Goal: Check status: Check status

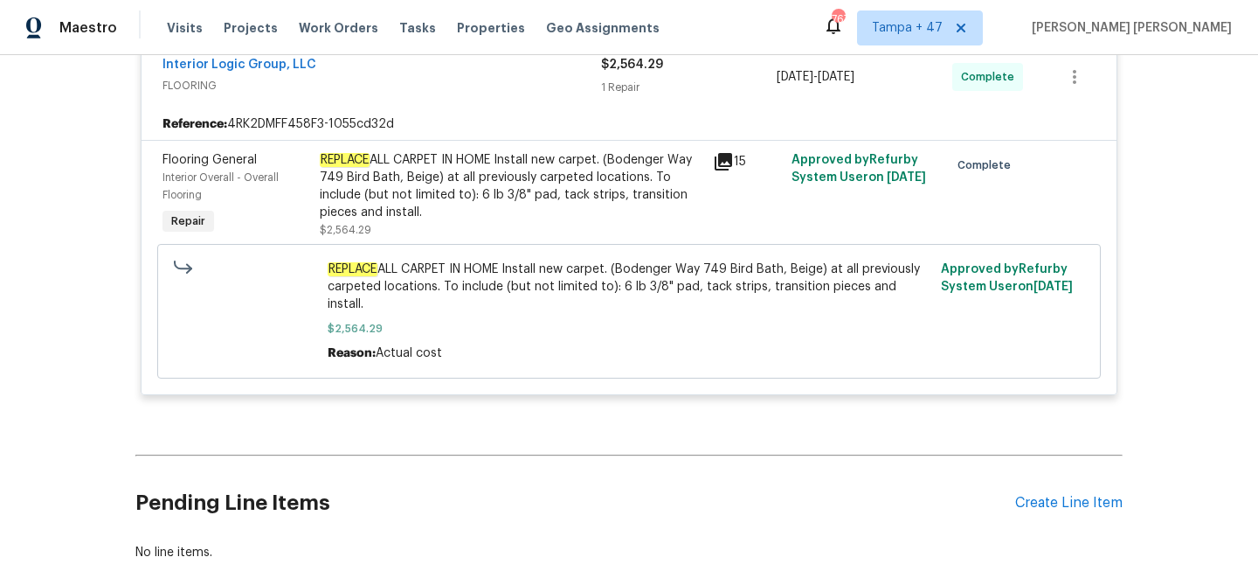
scroll to position [3700, 0]
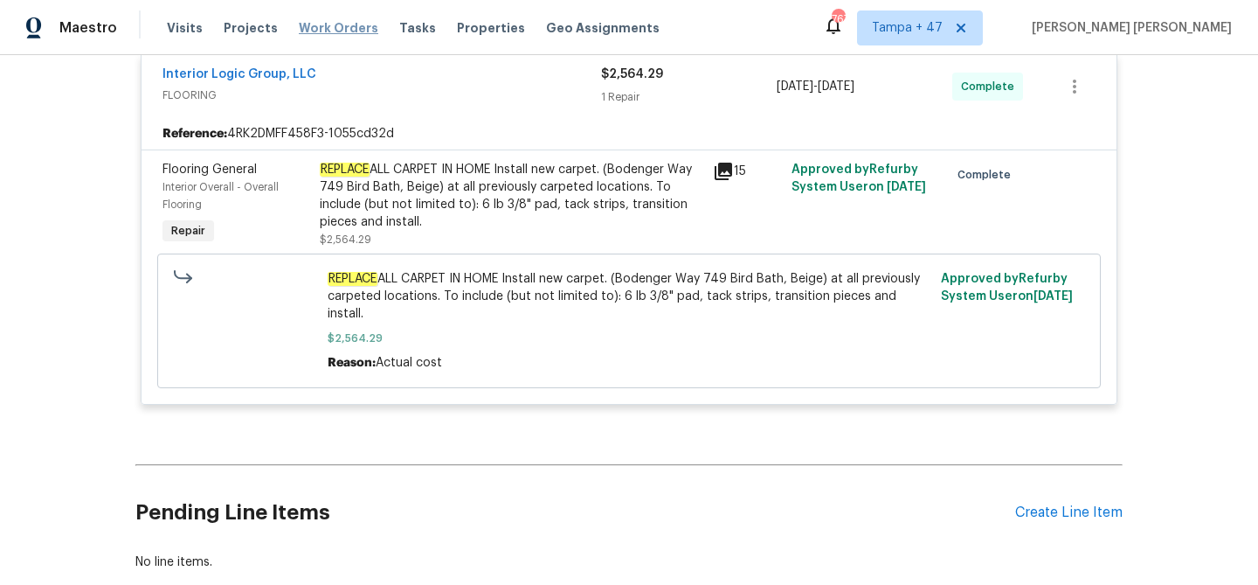
click at [335, 25] on span "Work Orders" at bounding box center [339, 27] width 80 height 17
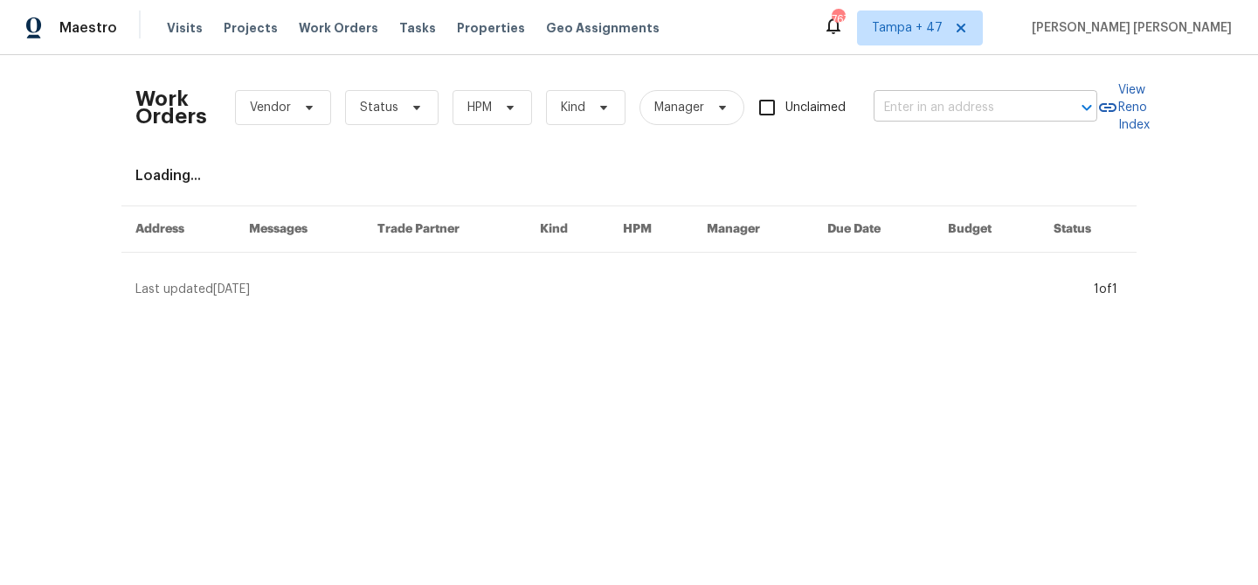
click at [921, 106] on input "text" at bounding box center [961, 107] width 175 height 27
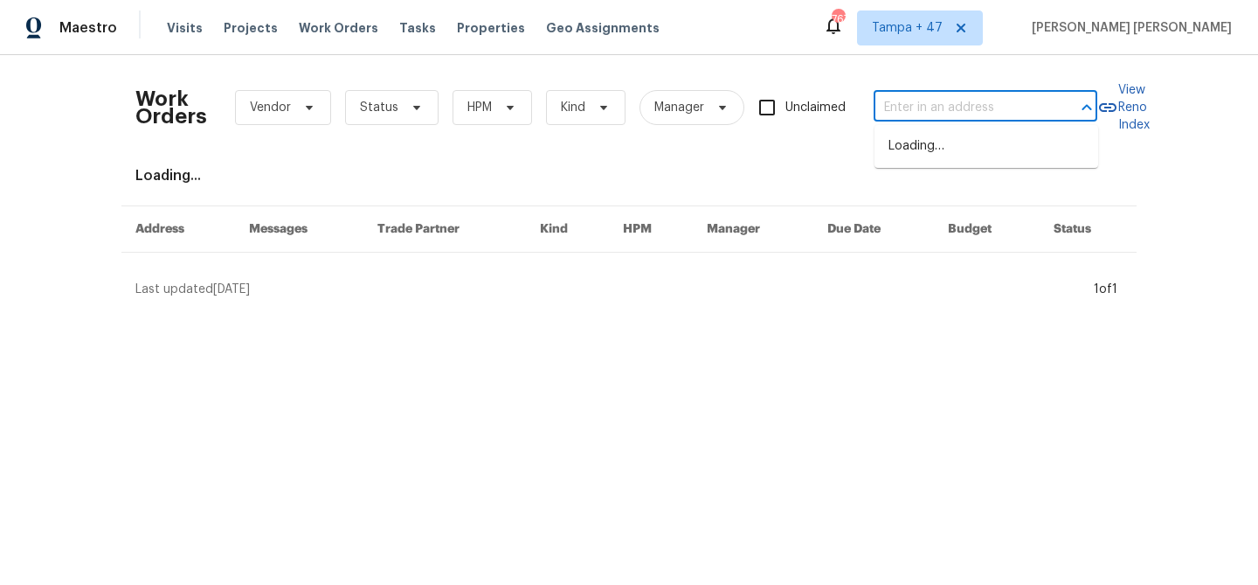
paste input "705 Goldenrod Dr, Gardendale, AL 35071"
type input "705 Goldenrod Dr, Gardendale, AL 35071"
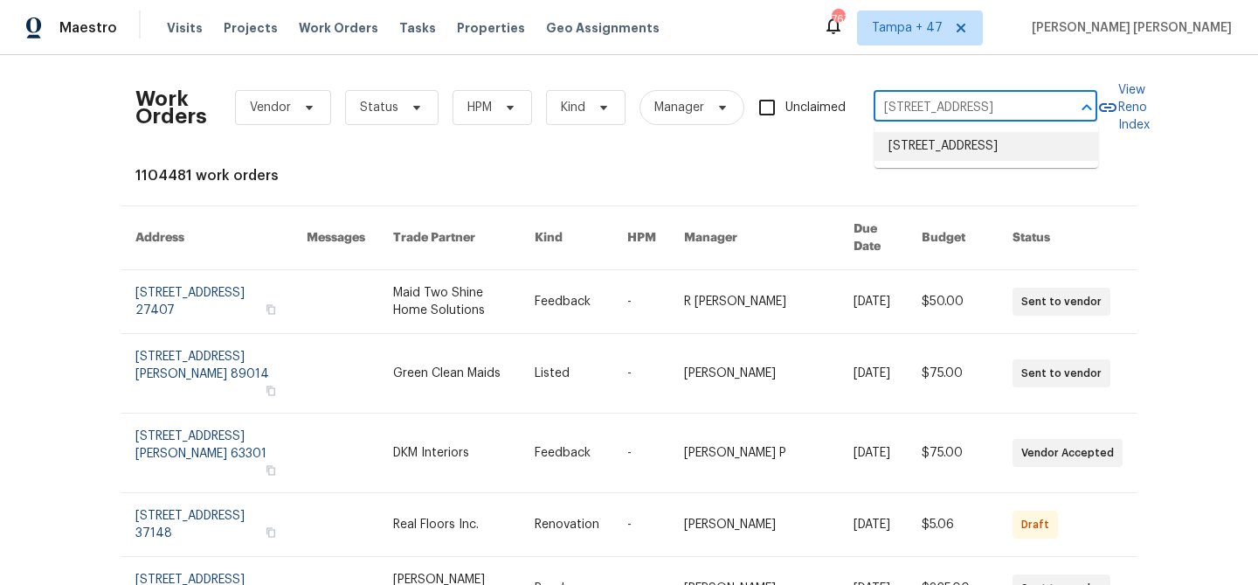
click at [924, 142] on li "705 Goldenrod Dr, Gardendale, AL 35071" at bounding box center [987, 146] width 224 height 29
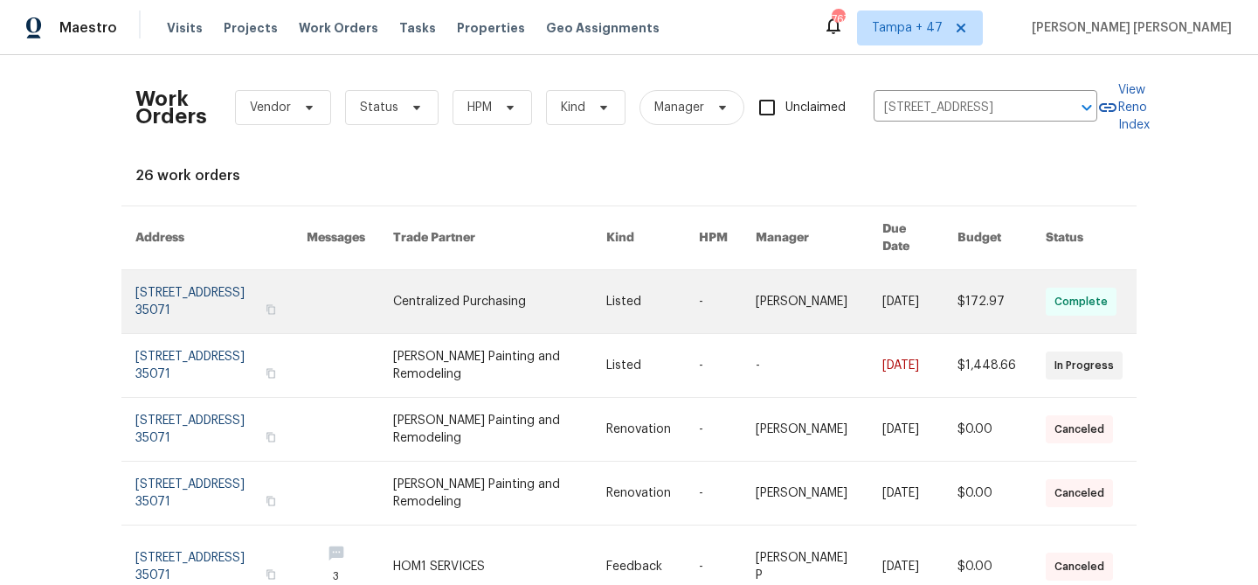
click at [823, 293] on link at bounding box center [819, 301] width 127 height 63
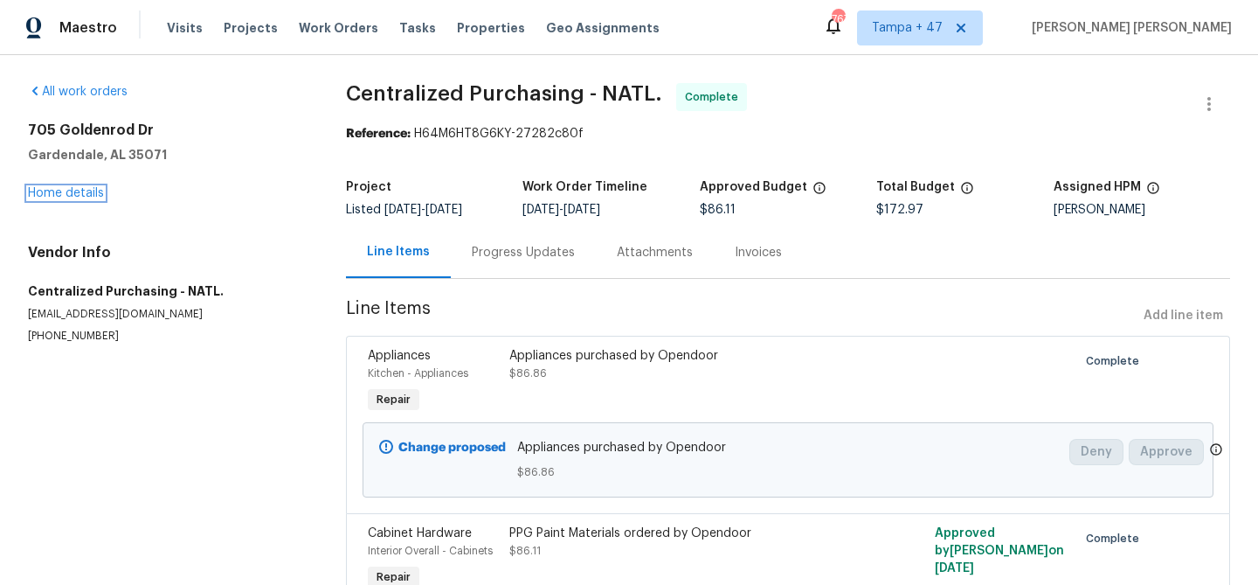
click at [75, 188] on link "Home details" at bounding box center [66, 193] width 76 height 12
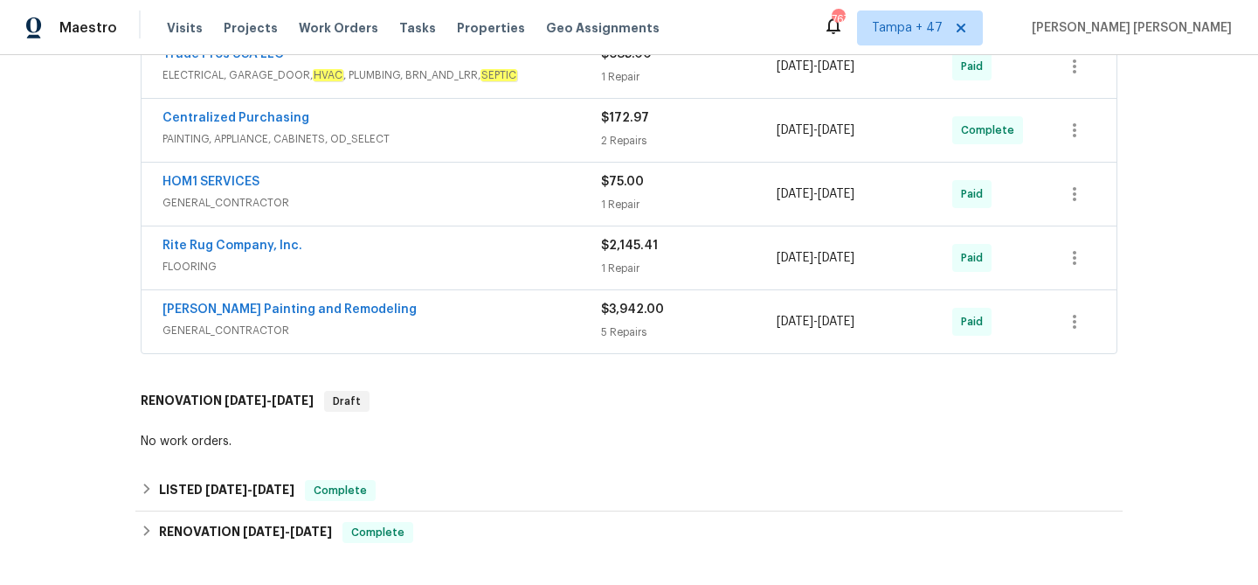
scroll to position [719, 0]
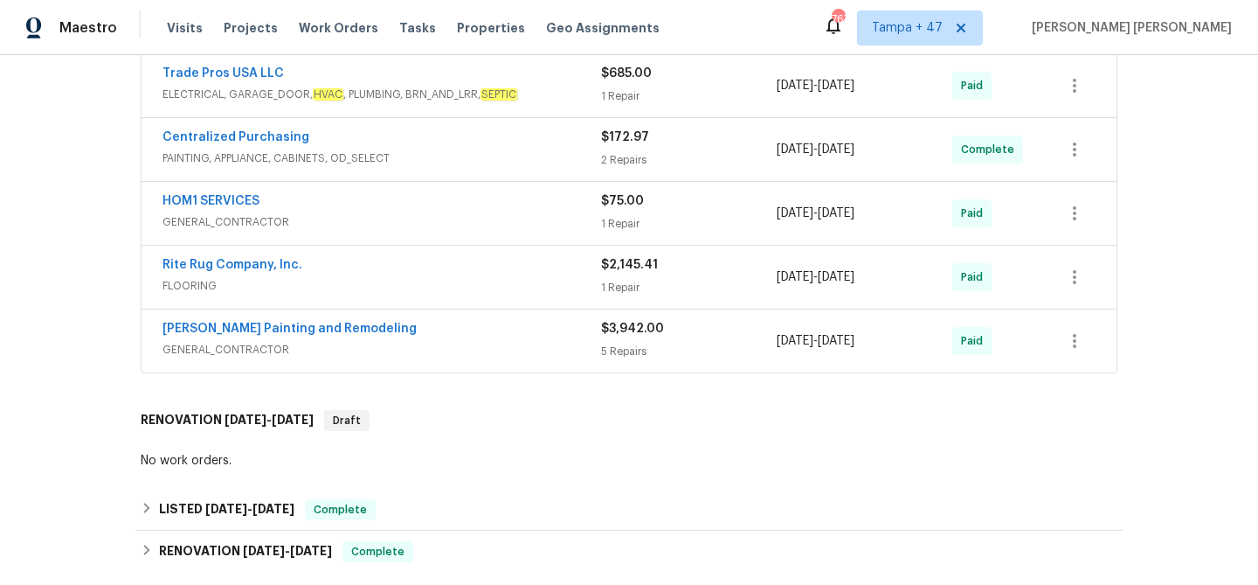
click at [453, 274] on div "Rite Rug Company, Inc." at bounding box center [382, 266] width 439 height 21
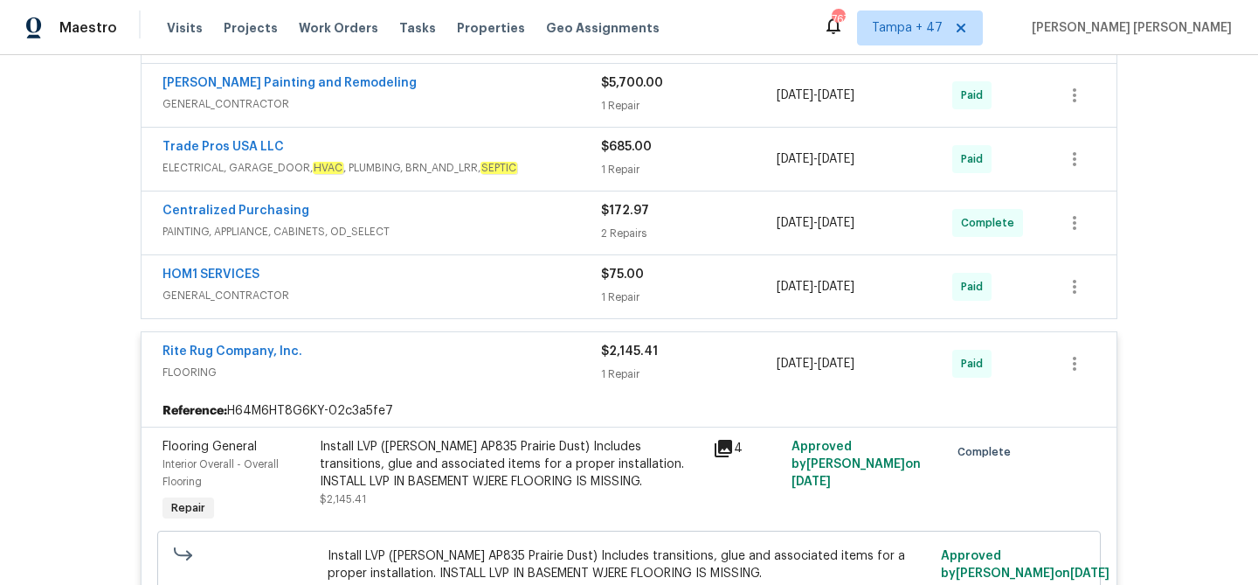
click at [474, 290] on span "GENERAL_CONTRACTOR" at bounding box center [382, 295] width 439 height 17
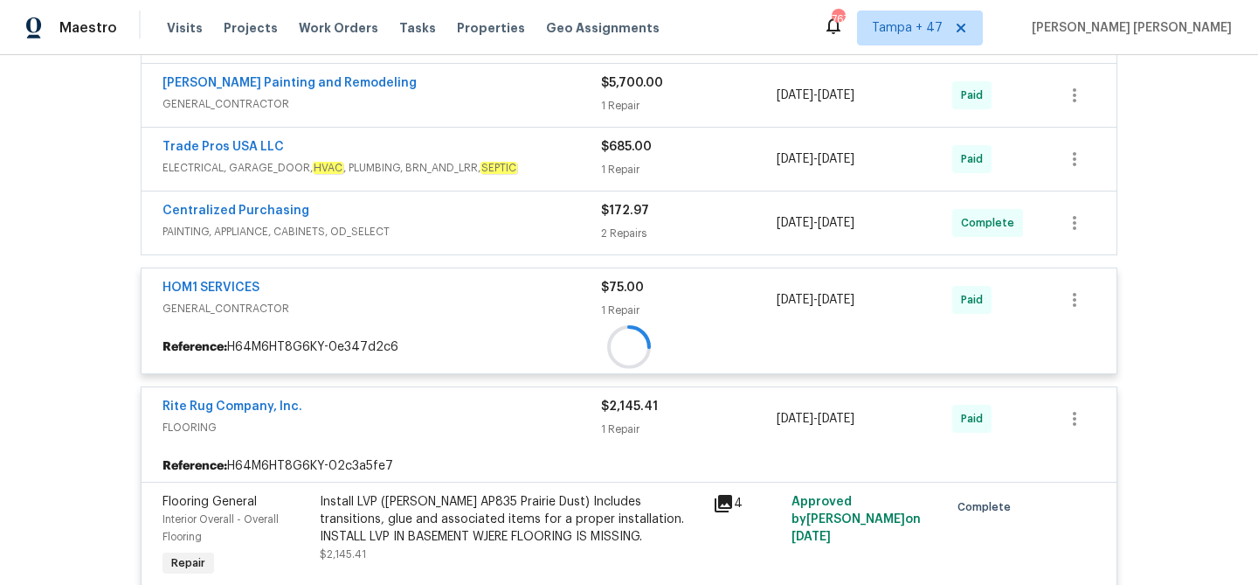
scroll to position [620, 0]
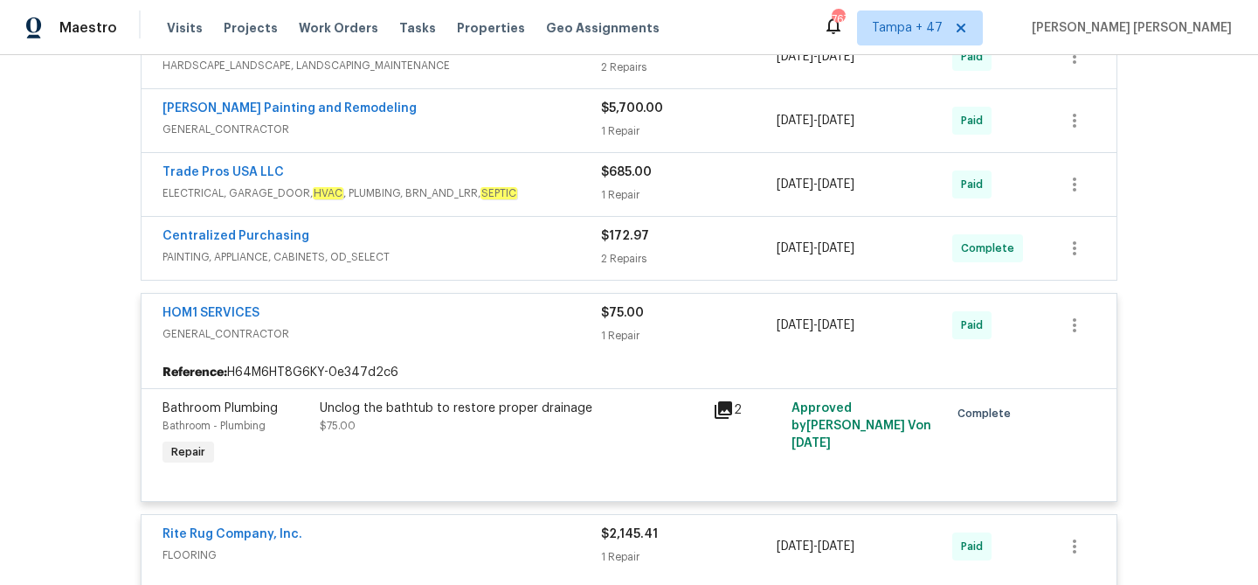
click at [520, 232] on div "Centralized Purchasing" at bounding box center [382, 237] width 439 height 21
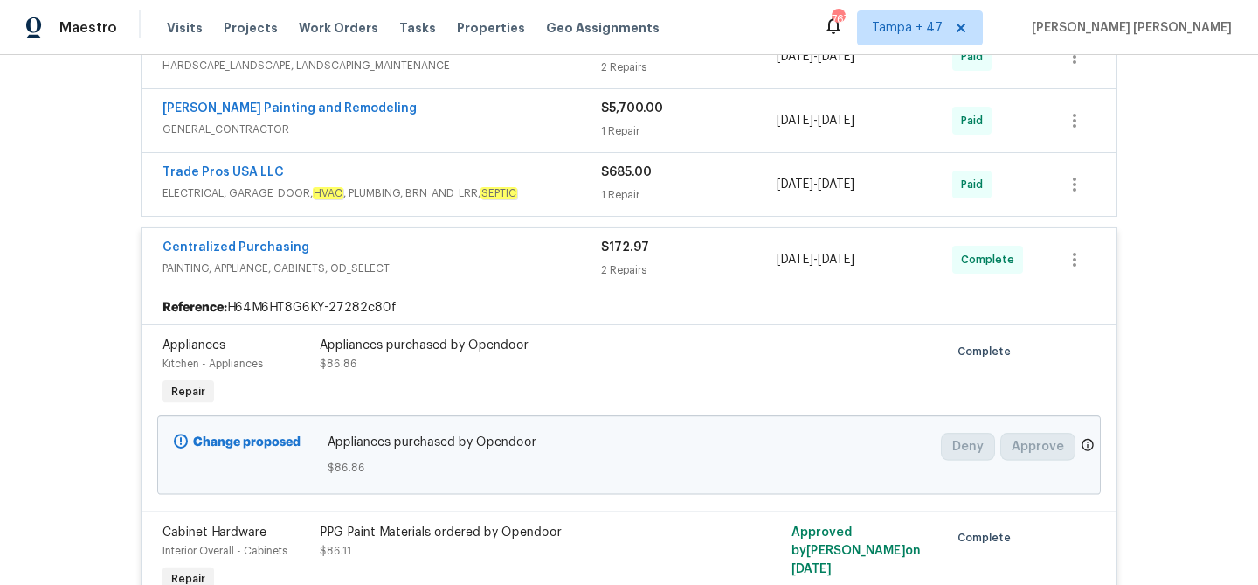
scroll to position [572, 0]
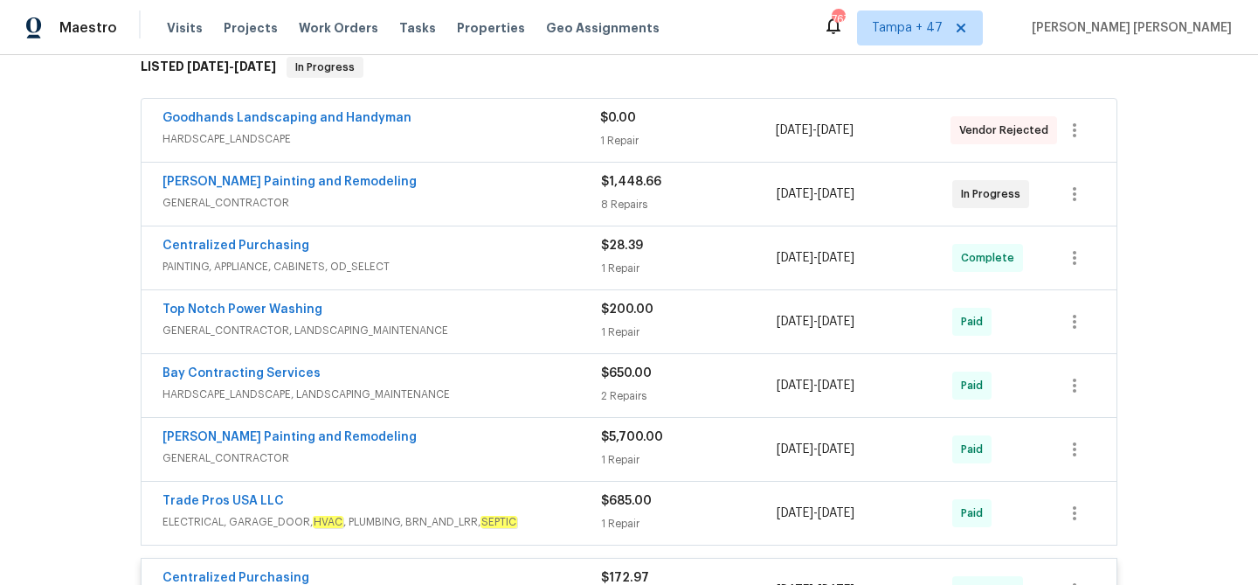
click at [544, 182] on div "Carlos Painting and Remodeling" at bounding box center [382, 183] width 439 height 21
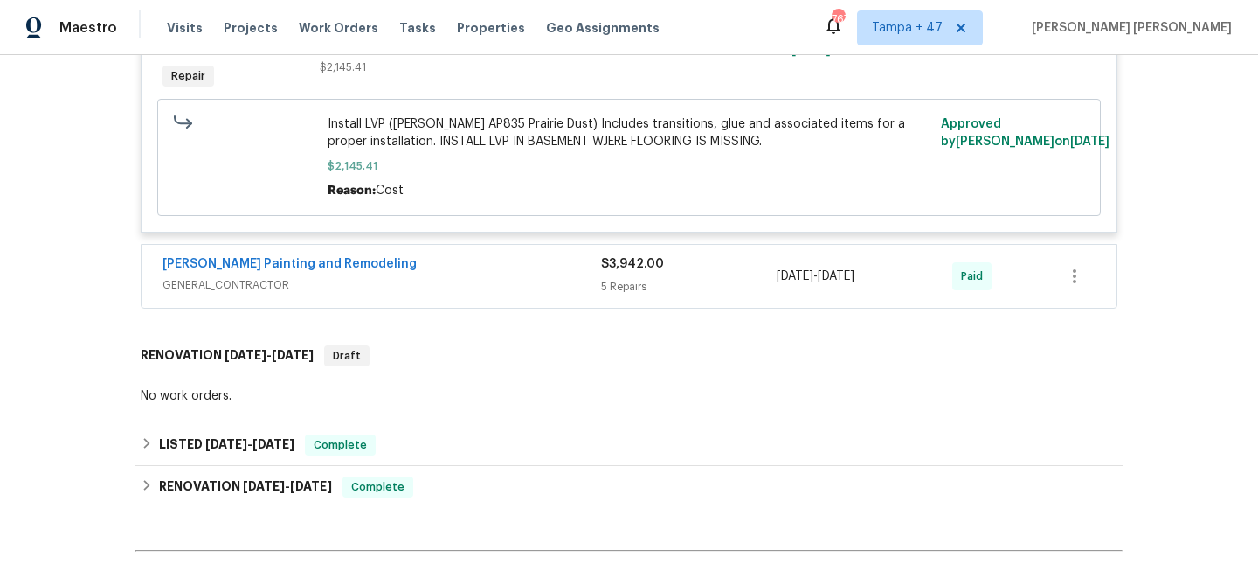
scroll to position [3329, 0]
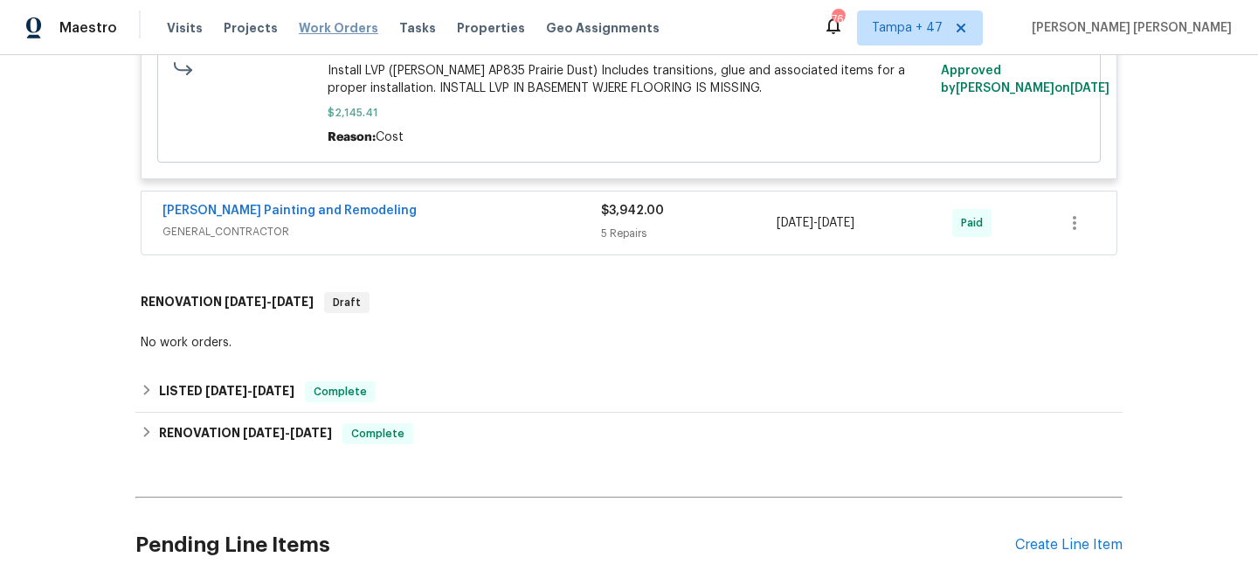
click at [334, 19] on span "Work Orders" at bounding box center [339, 27] width 80 height 17
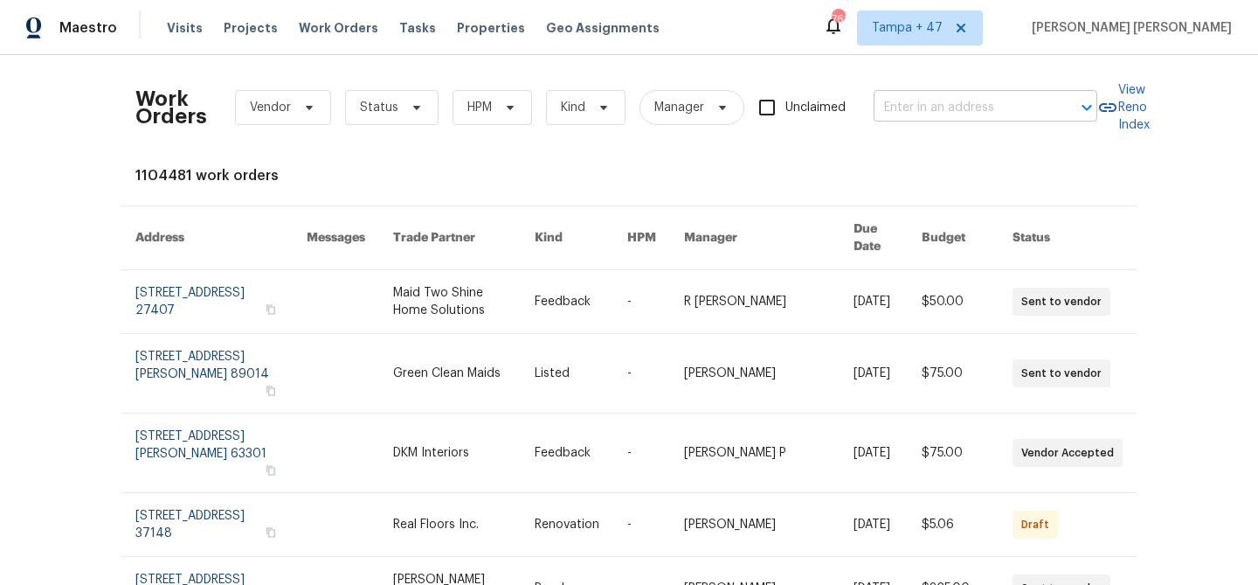
click at [939, 106] on input "text" at bounding box center [961, 107] width 175 height 27
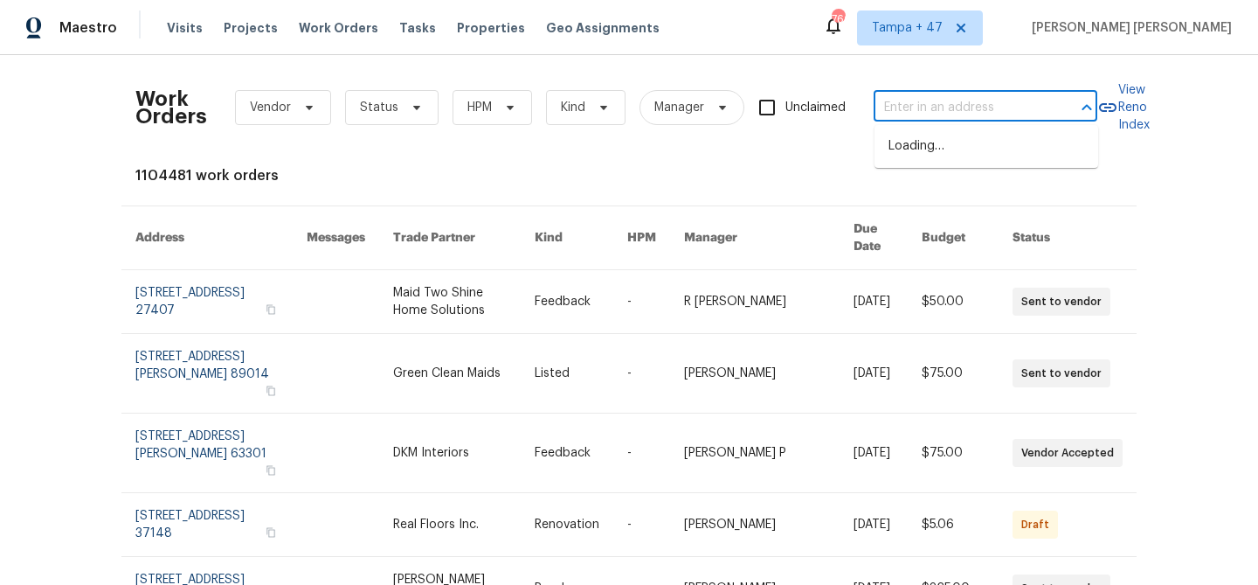
paste input "1909 Wisterwood Dr, Hoover, AL 35226"
type input "1909 Wisterwood Dr, Hoover, AL 35226"
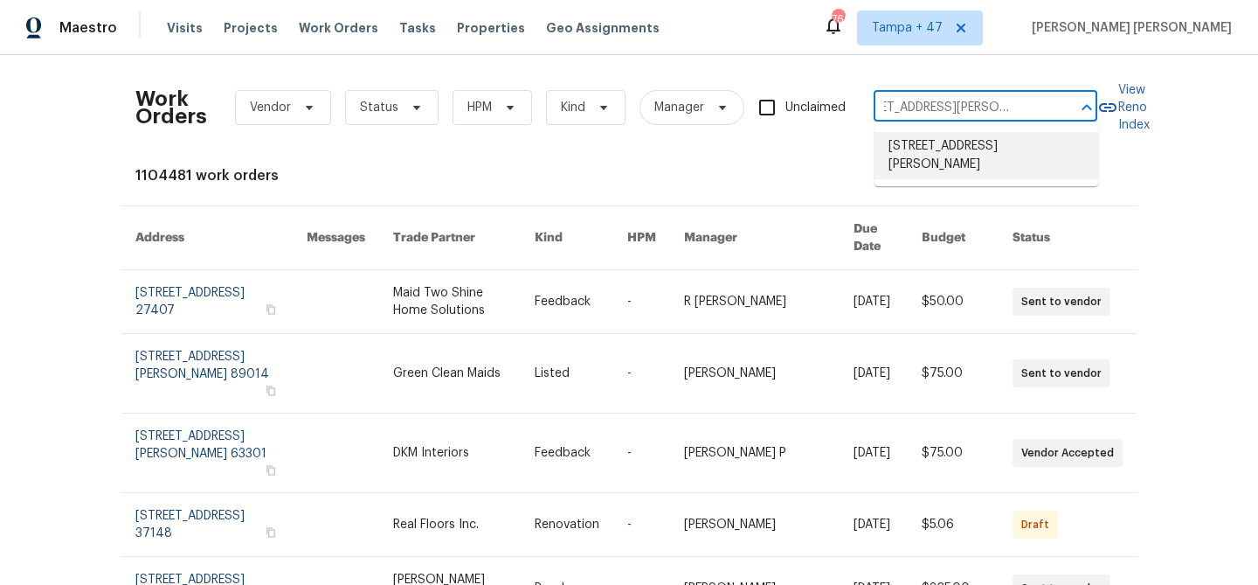
click at [958, 170] on li "1909 Wisterwood Dr, Hoover, AL 35226" at bounding box center [987, 155] width 224 height 47
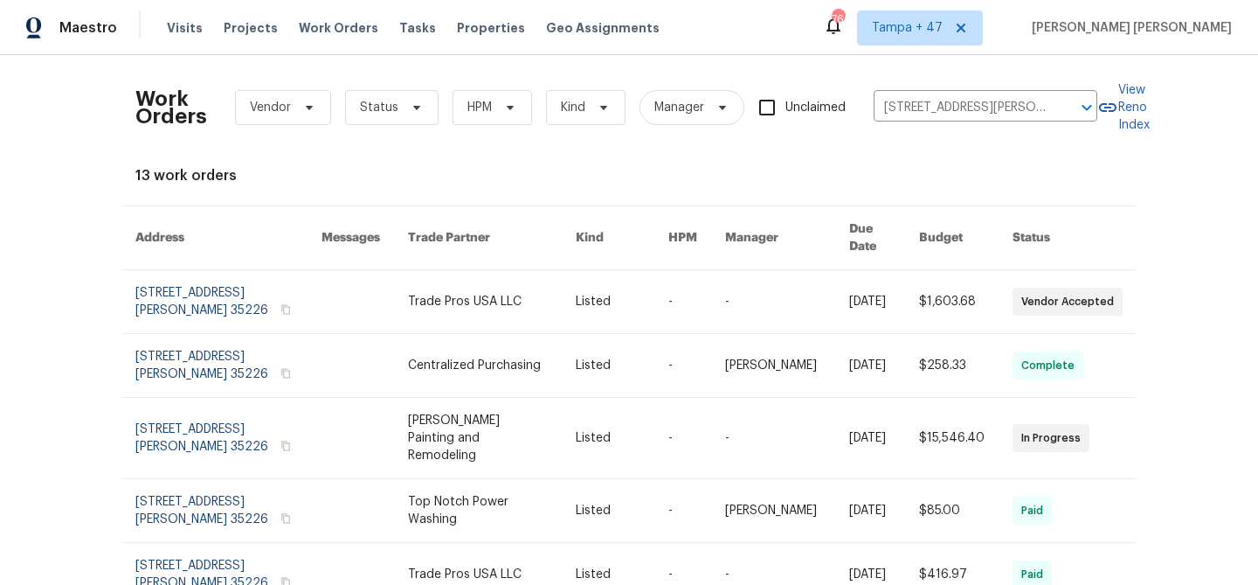
click at [897, 270] on link at bounding box center [884, 301] width 70 height 63
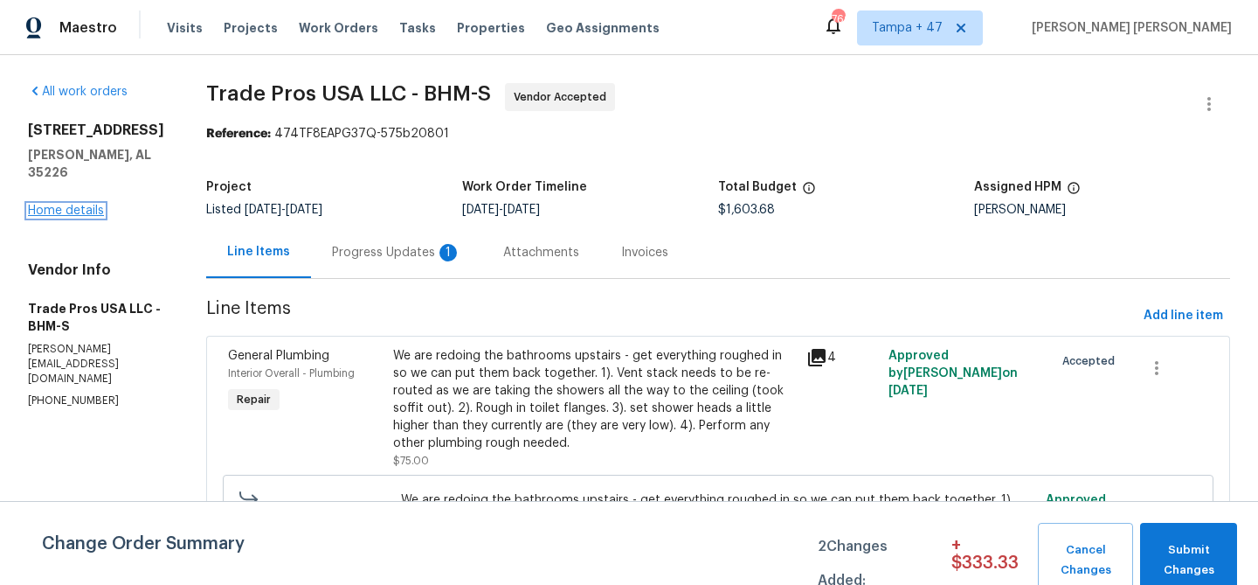
click at [78, 208] on link "Home details" at bounding box center [66, 210] width 76 height 12
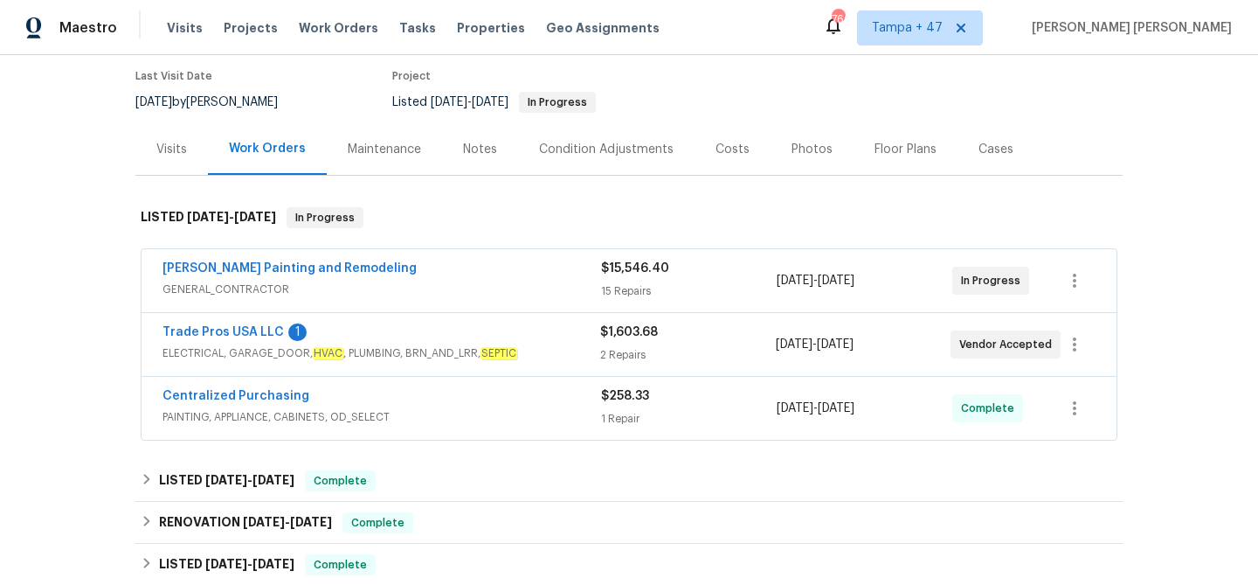
scroll to position [378, 0]
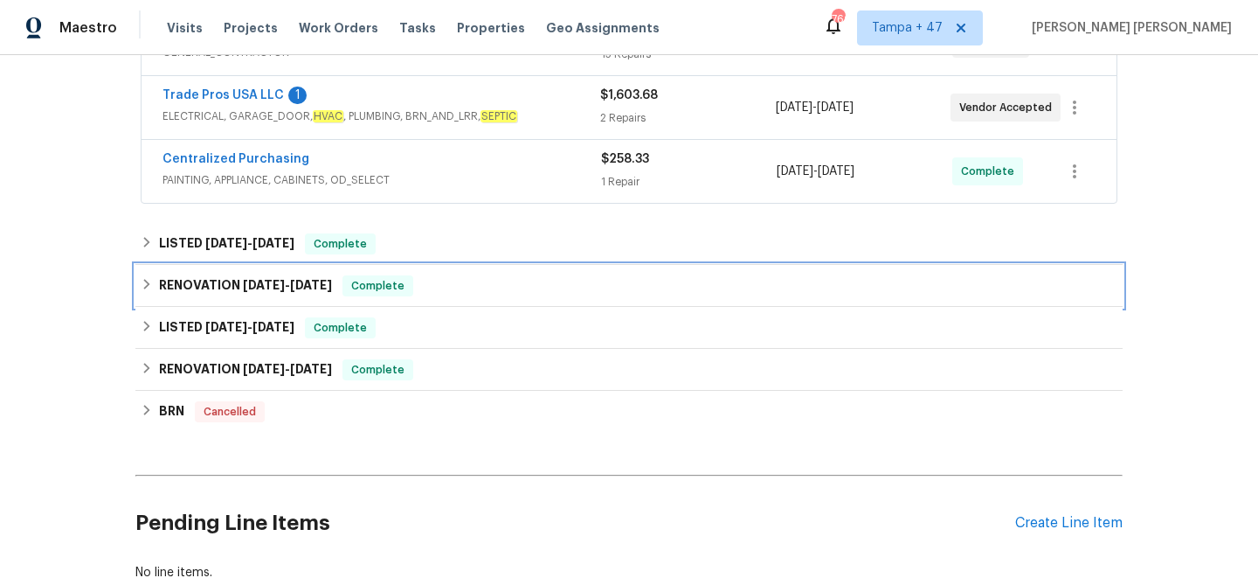
click at [371, 265] on div "RENOVATION 5/8/25 - 5/15/25 Complete" at bounding box center [628, 286] width 987 height 42
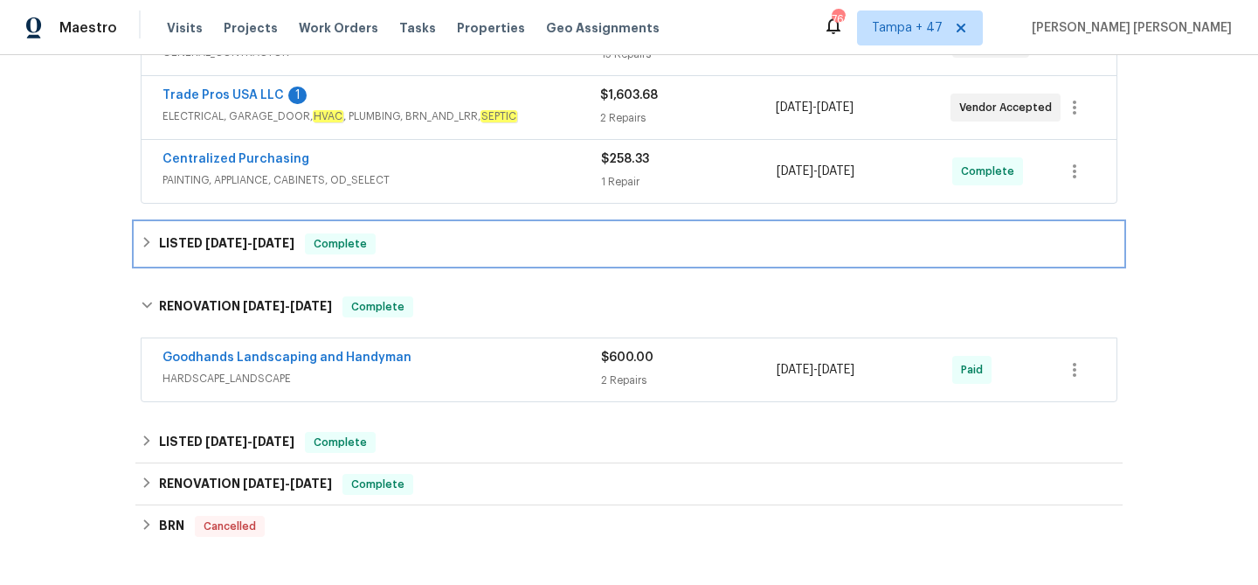
click at [389, 253] on div "LISTED 5/20/25 - 6/13/25 Complete" at bounding box center [629, 243] width 977 height 21
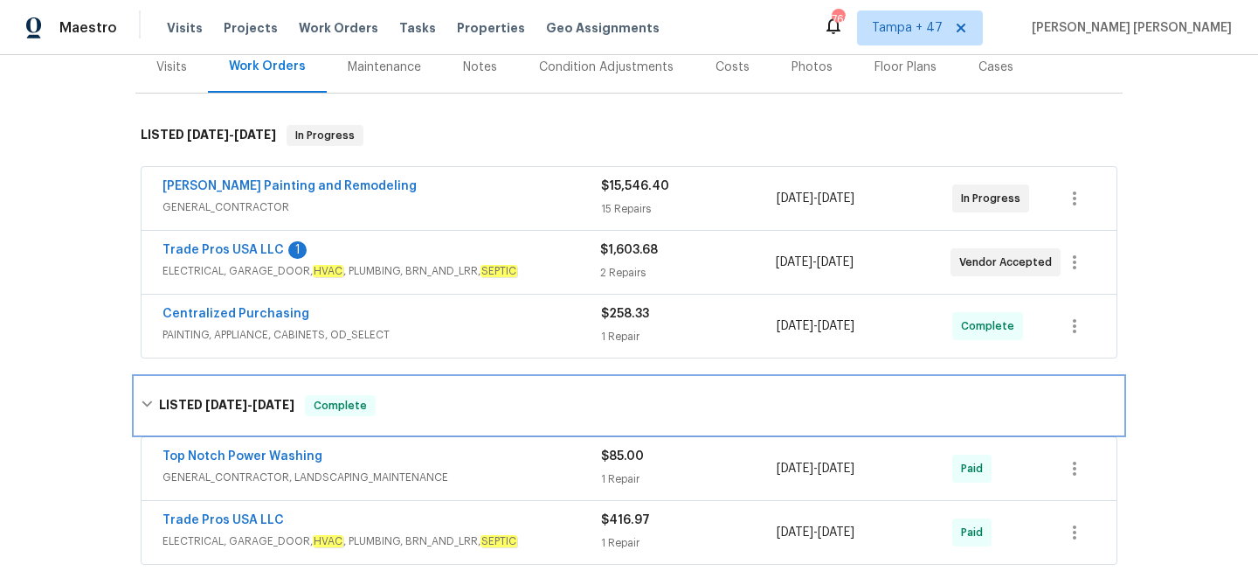
scroll to position [226, 0]
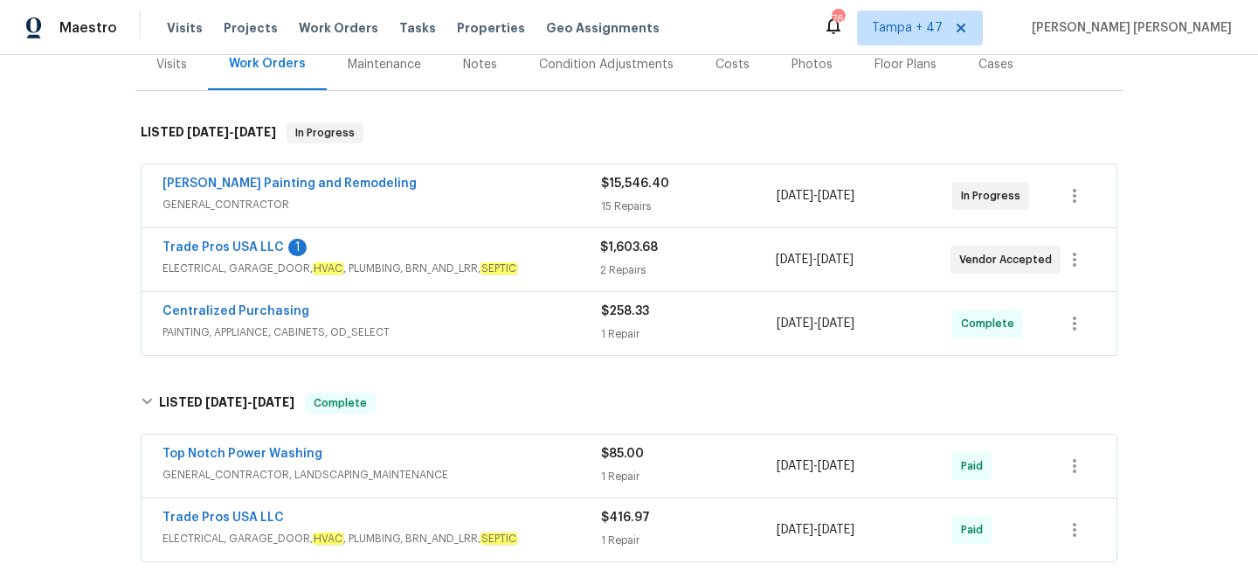
click at [531, 314] on div "Centralized Purchasing" at bounding box center [382, 312] width 439 height 21
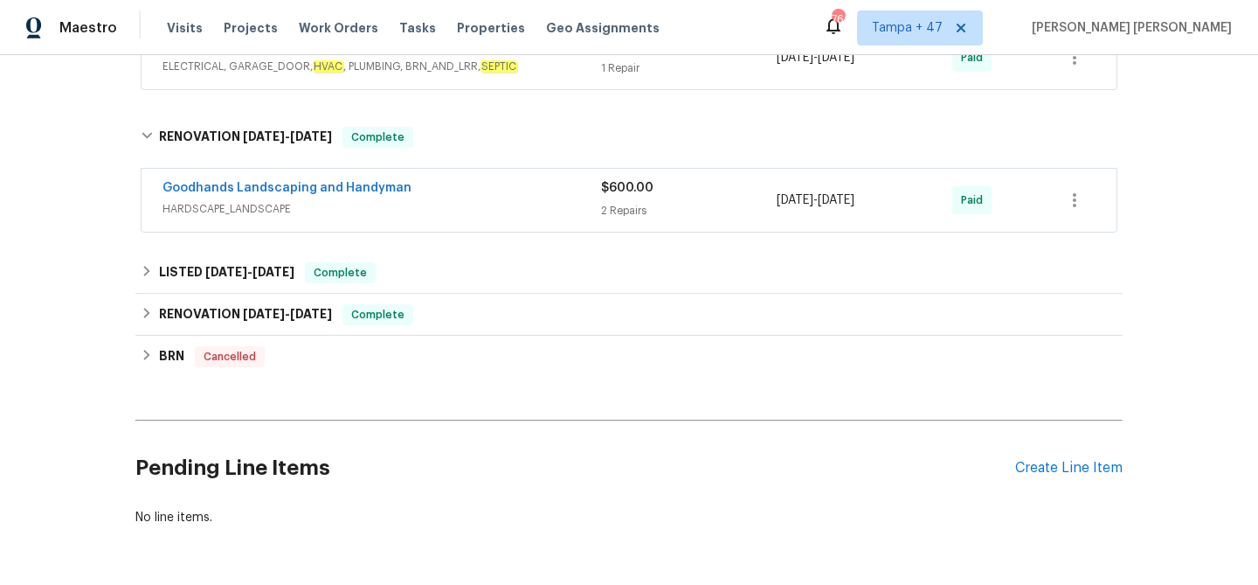
scroll to position [924, 0]
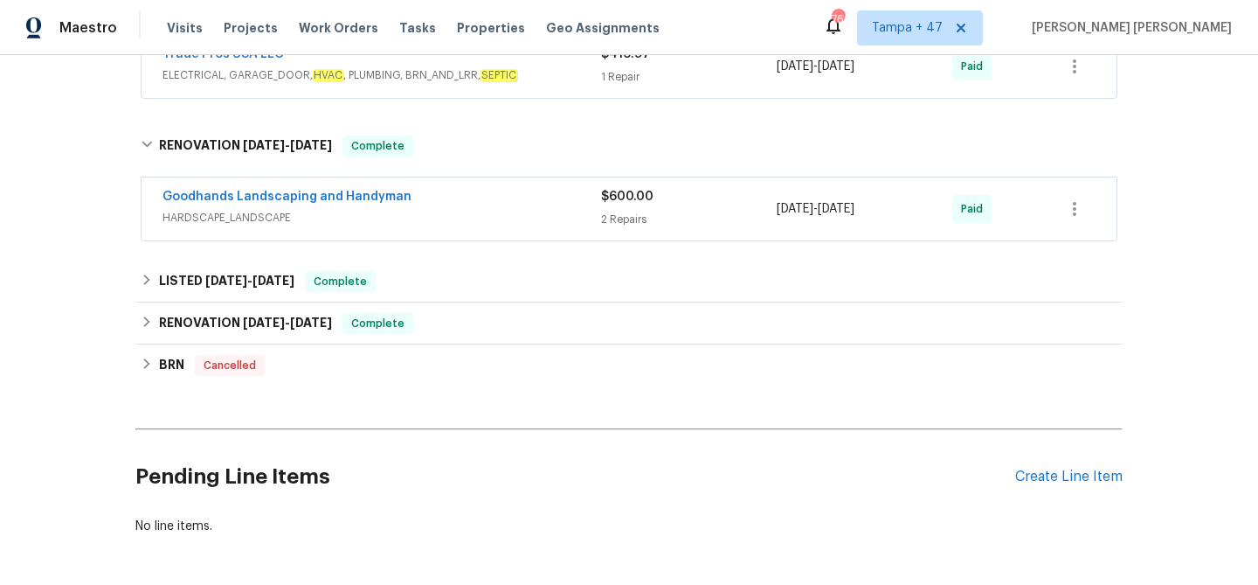
click at [559, 205] on div "Goodhands Landscaping and Handyman" at bounding box center [382, 198] width 439 height 21
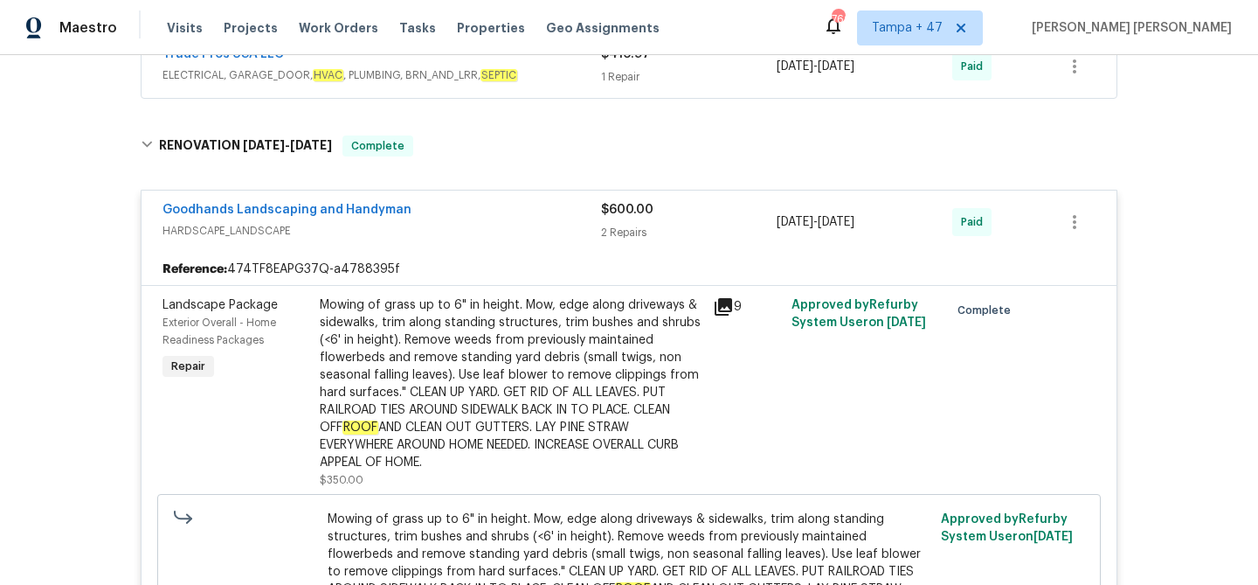
scroll to position [778, 0]
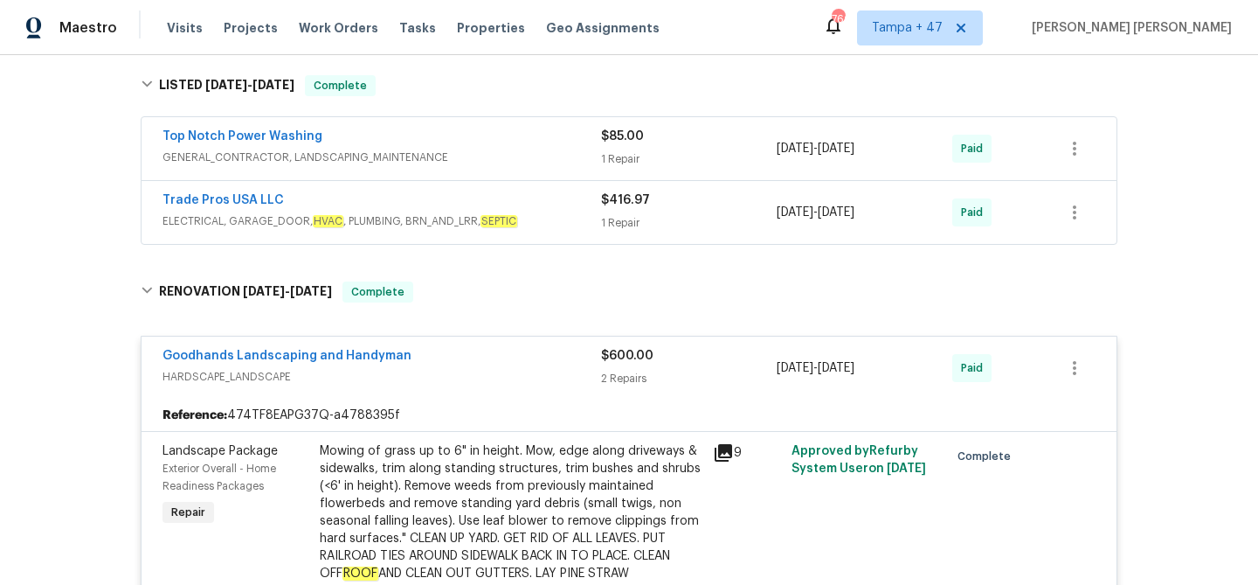
click at [559, 205] on div "Trade Pros USA LLC" at bounding box center [382, 201] width 439 height 21
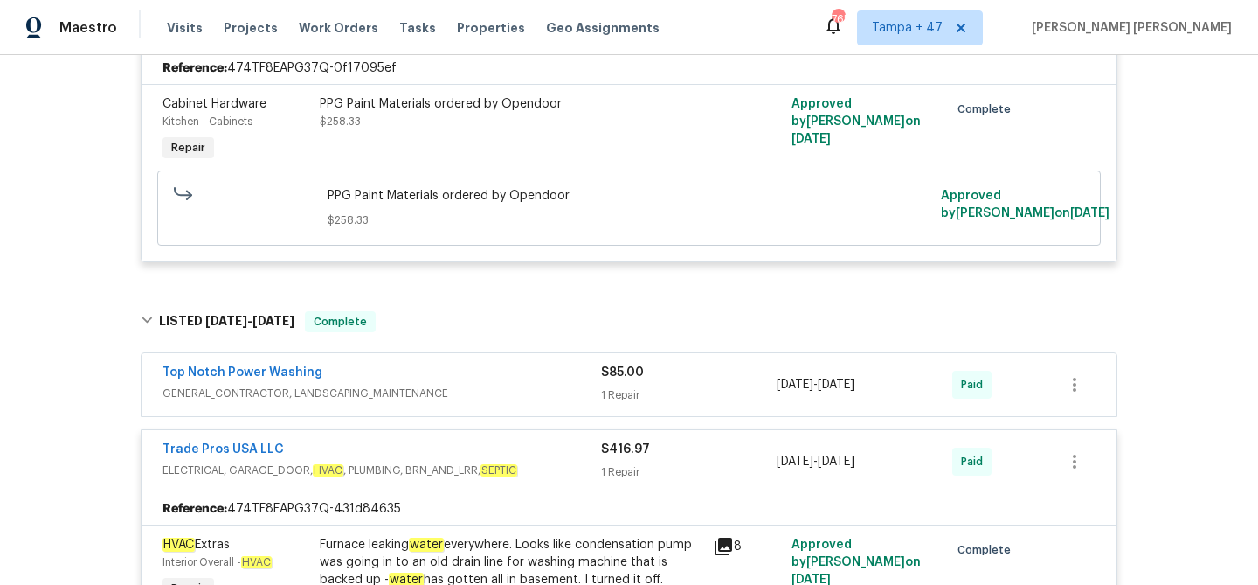
scroll to position [479, 0]
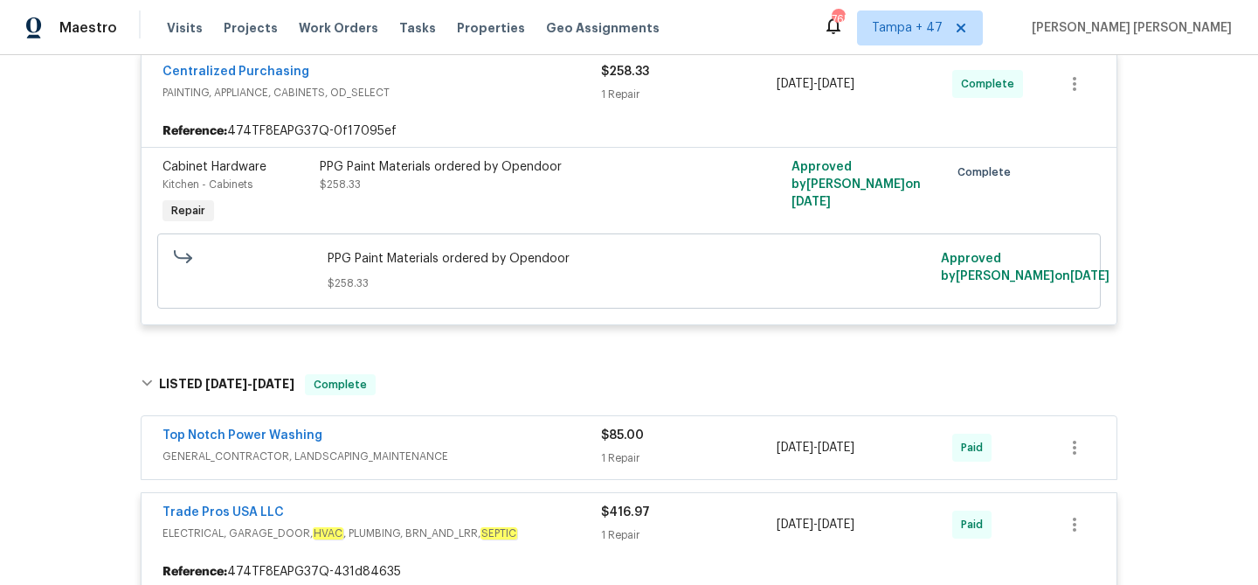
click at [502, 430] on div "Top Notch Power Washing" at bounding box center [382, 436] width 439 height 21
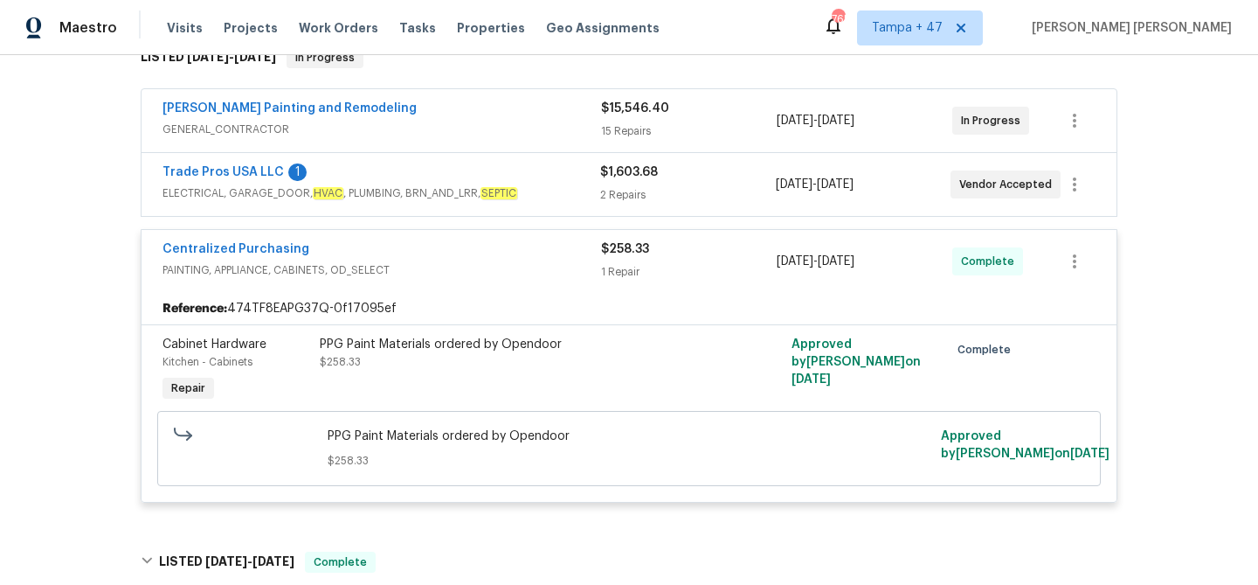
scroll to position [295, 0]
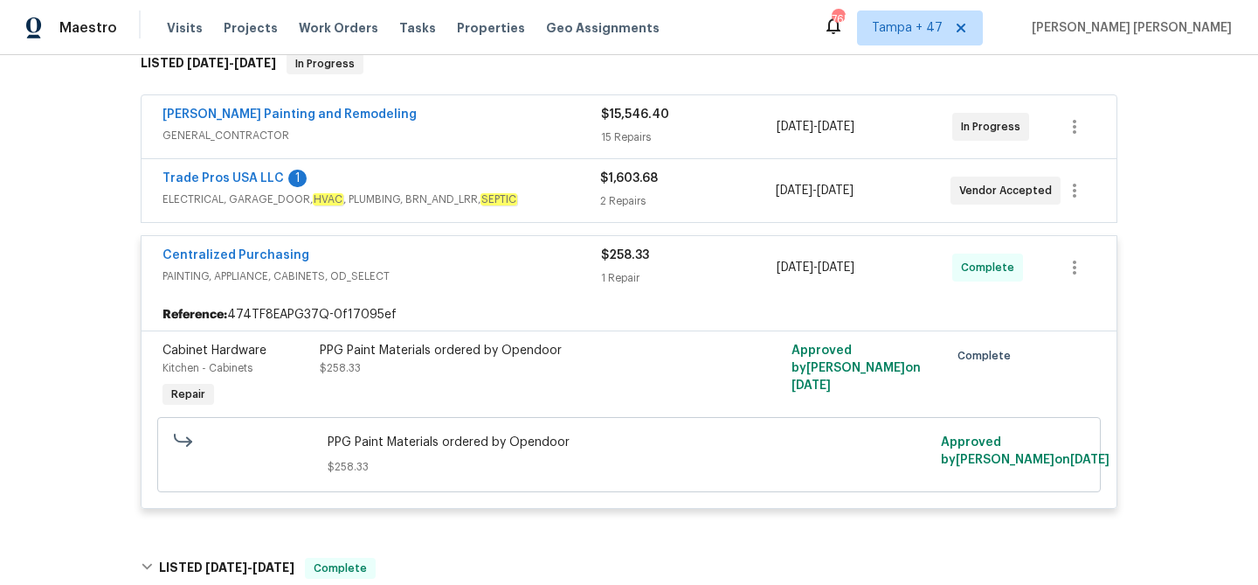
click at [564, 166] on div "Trade Pros USA LLC 1 ELECTRICAL, GARAGE_DOOR, HVAC , PLUMBING, BRN_AND_LRR, SEP…" at bounding box center [629, 190] width 975 height 63
click at [566, 190] on span "ELECTRICAL, GARAGE_DOOR, HVAC , PLUMBING, BRN_AND_LRR, SEPTIC" at bounding box center [382, 198] width 438 height 17
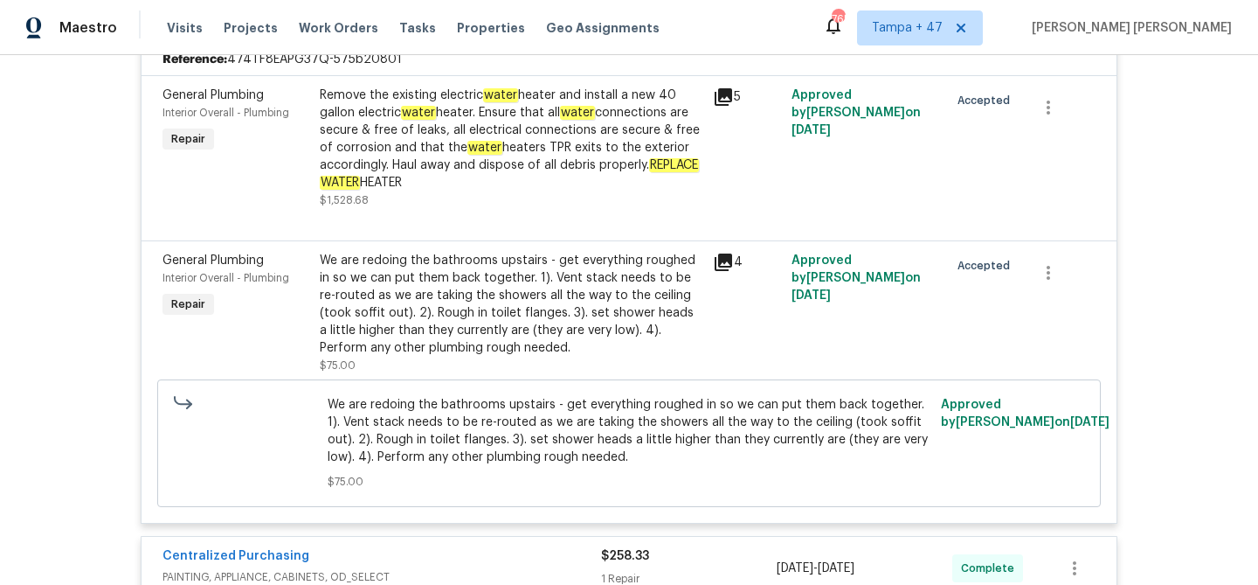
scroll to position [325, 0]
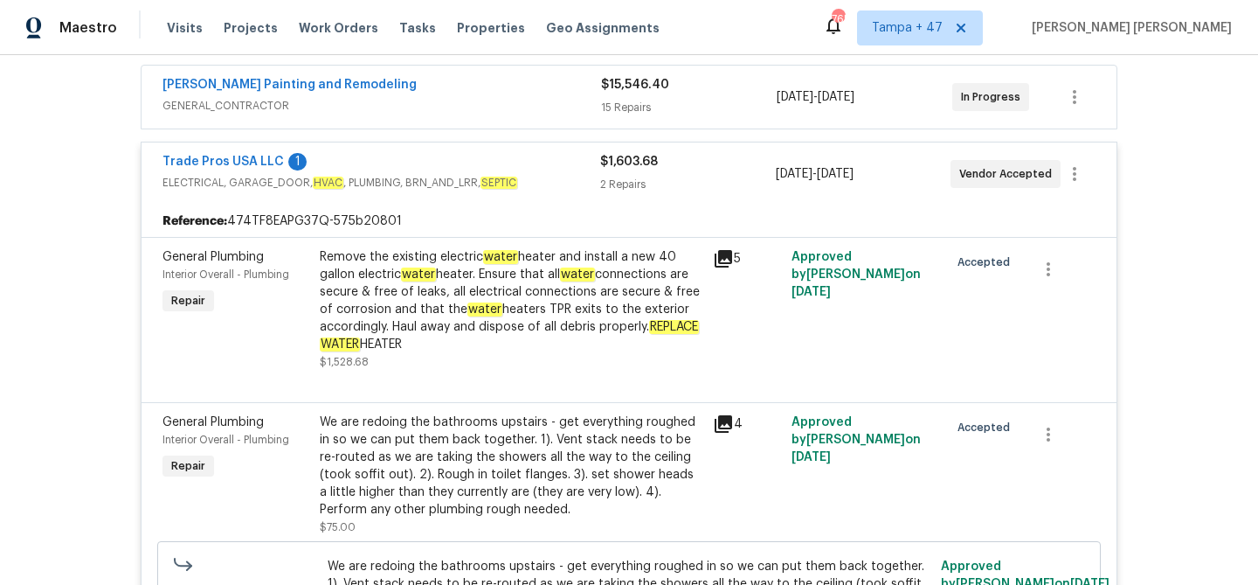
click at [549, 168] on div "Trade Pros USA LLC 1" at bounding box center [382, 163] width 438 height 21
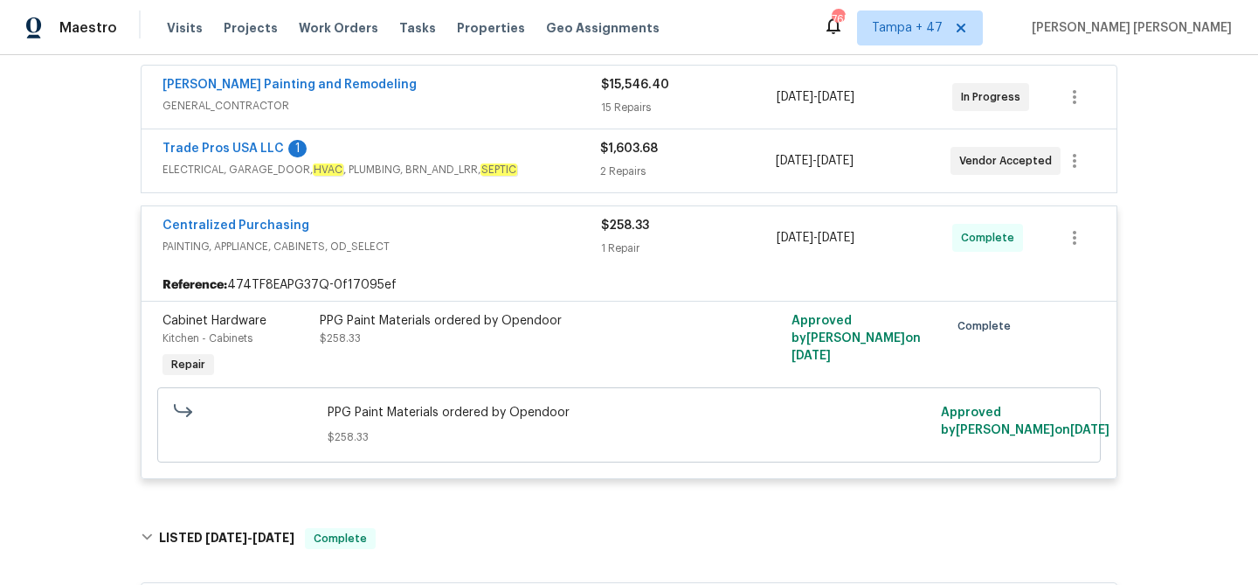
click at [560, 94] on div "Carlos Painting and Remodeling" at bounding box center [382, 86] width 439 height 21
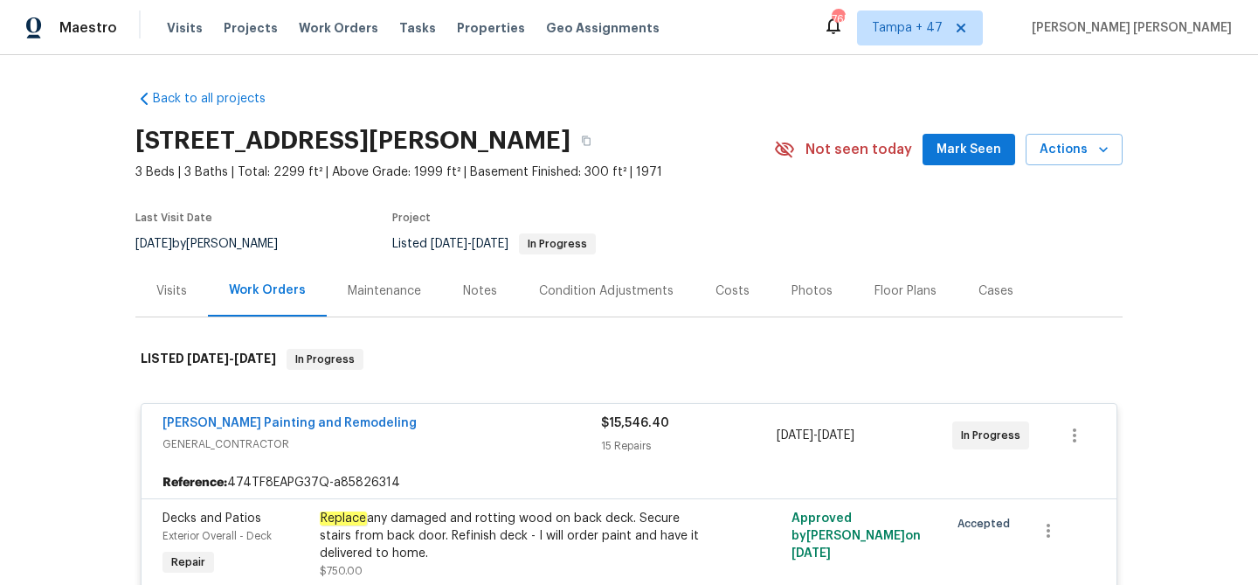
scroll to position [67, 0]
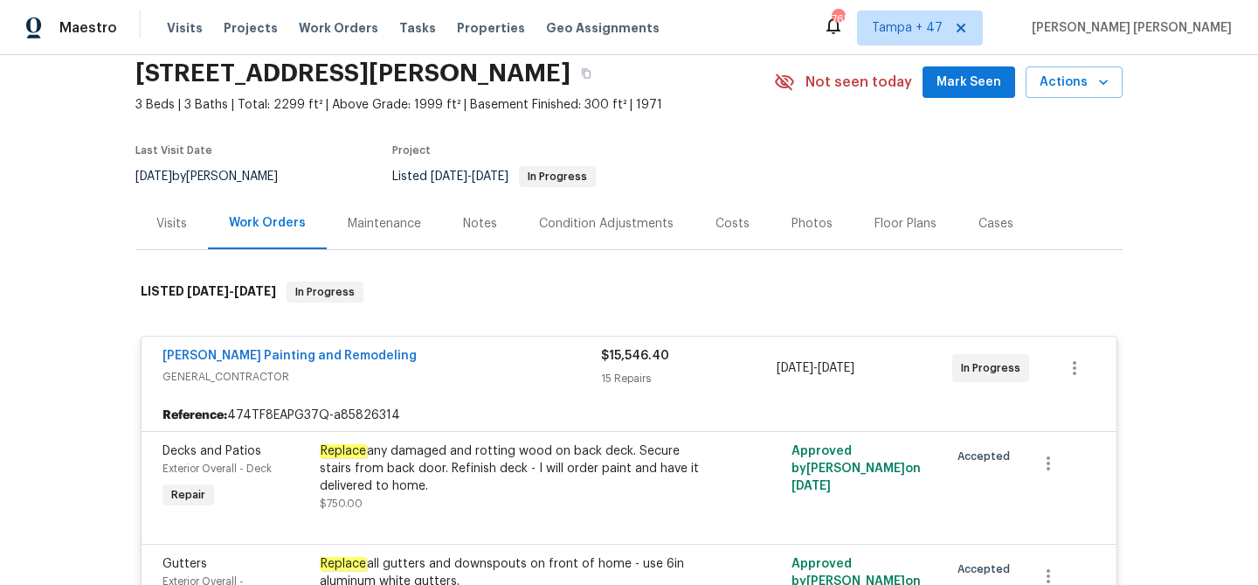
click at [557, 349] on div "Carlos Painting and Remodeling" at bounding box center [382, 357] width 439 height 21
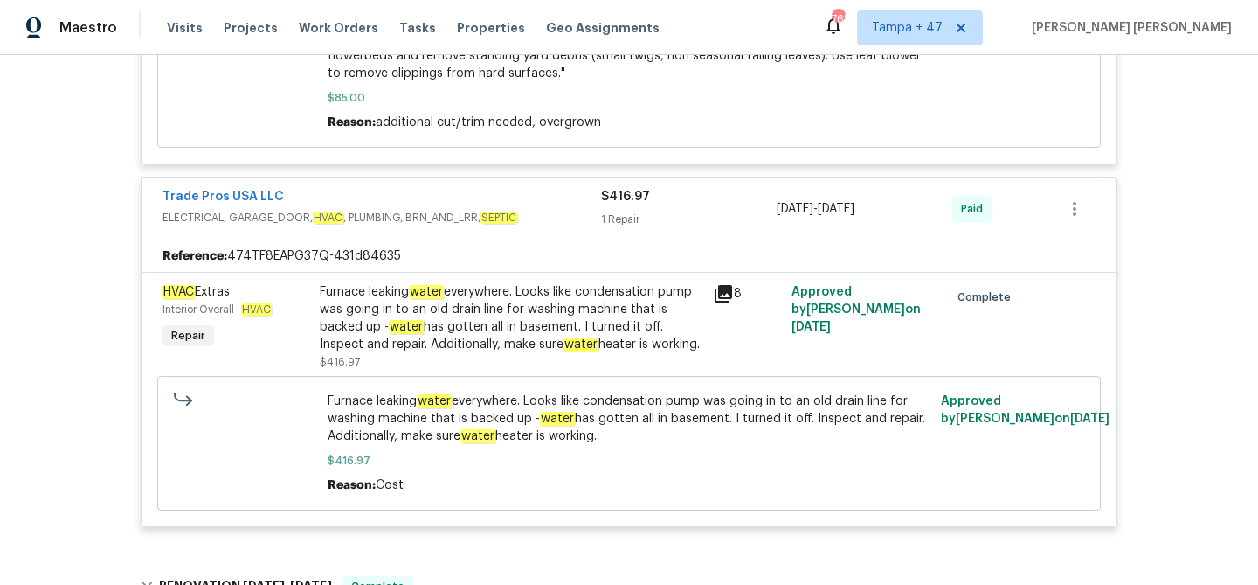
scroll to position [1126, 0]
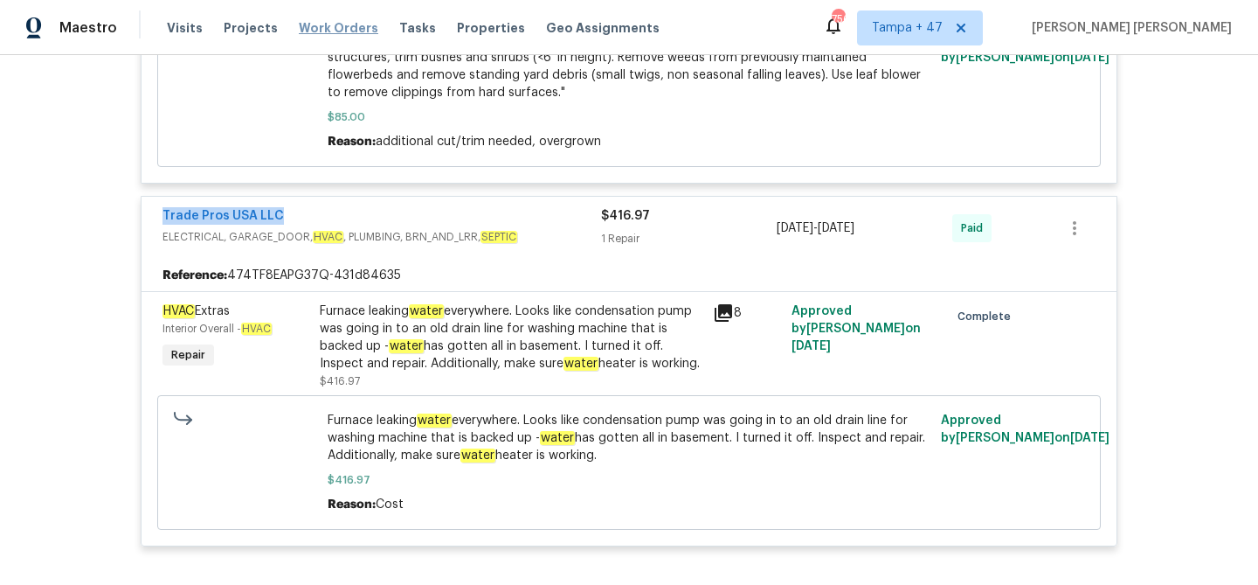
click at [329, 29] on span "Work Orders" at bounding box center [339, 27] width 80 height 17
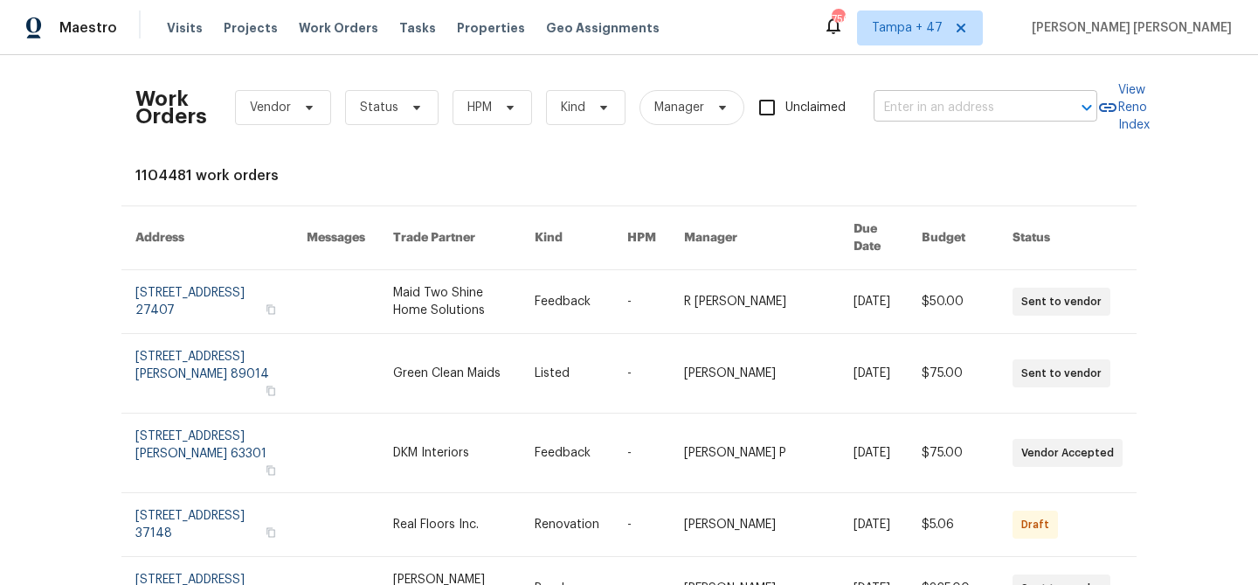
click at [946, 105] on input "text" at bounding box center [961, 107] width 175 height 27
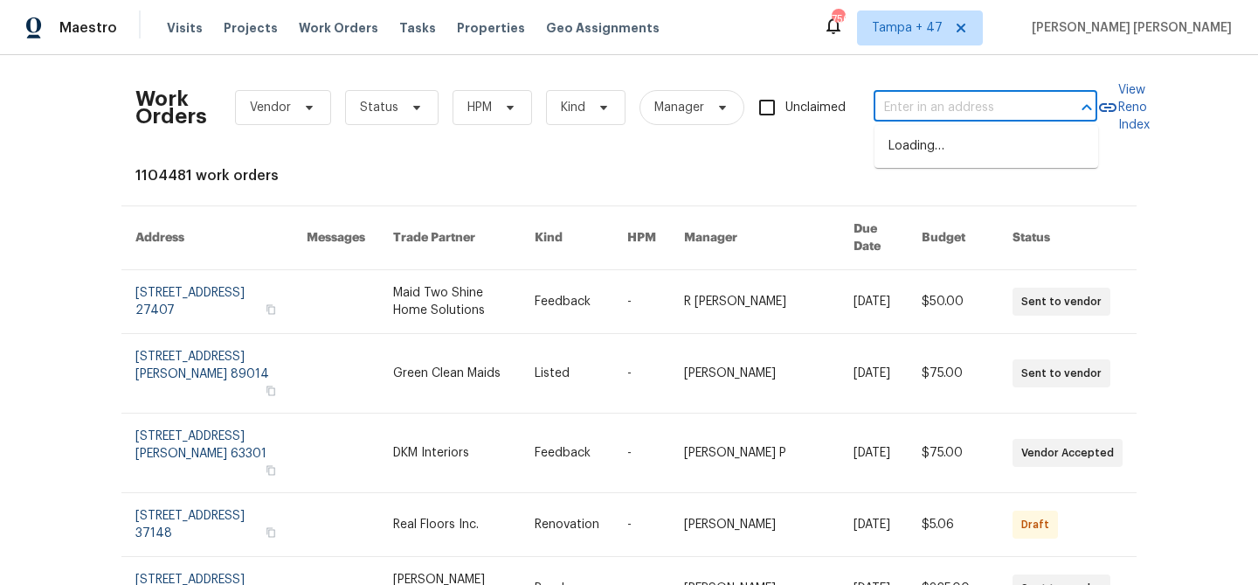
paste input "10105 River Hills Dr, Kansas City, MO 64152"
type input "10105 River Hills Dr, Kansas City, MO 64152"
click at [942, 152] on li "10105 River Hills Dr, Kansas City, MO 64152" at bounding box center [987, 146] width 224 height 29
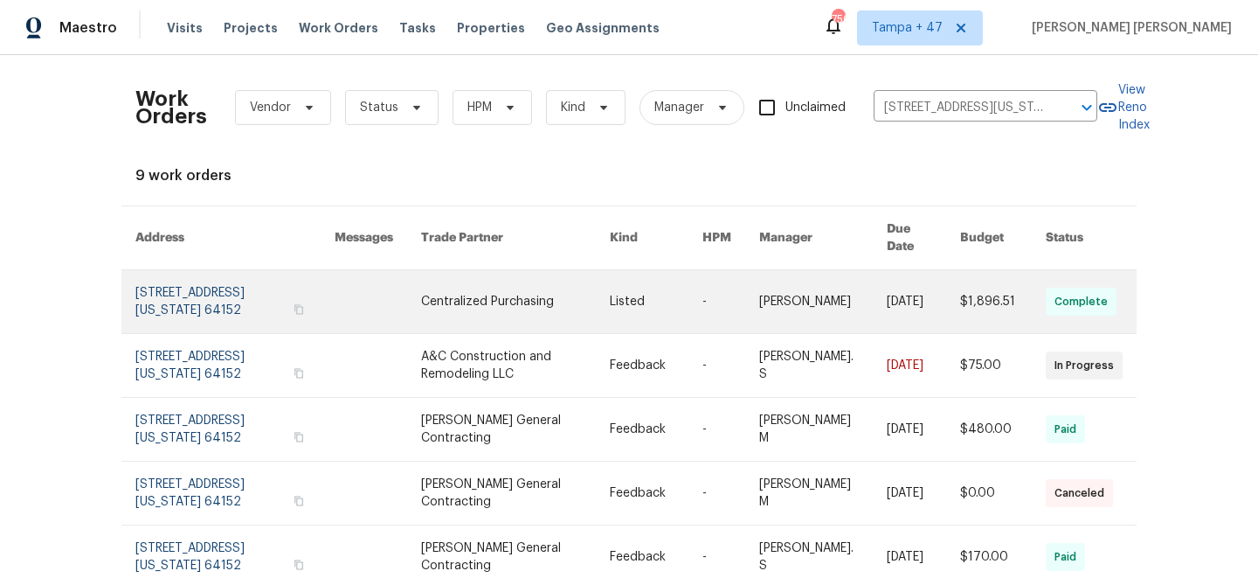
click at [887, 293] on link at bounding box center [923, 301] width 73 height 63
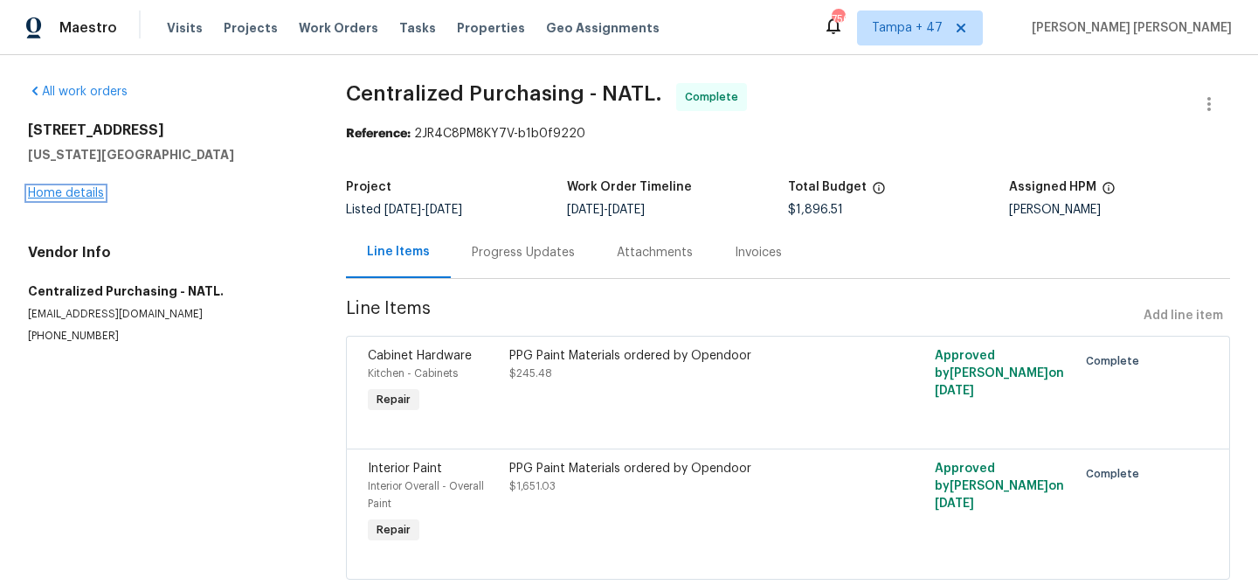
click at [63, 197] on link "Home details" at bounding box center [66, 193] width 76 height 12
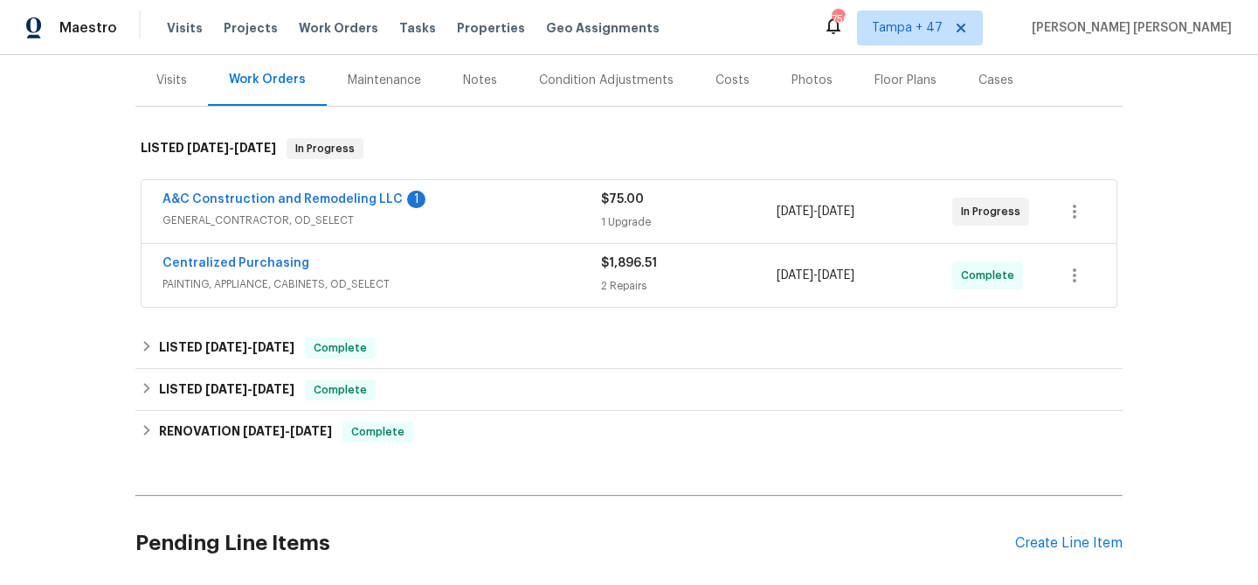
scroll to position [224, 0]
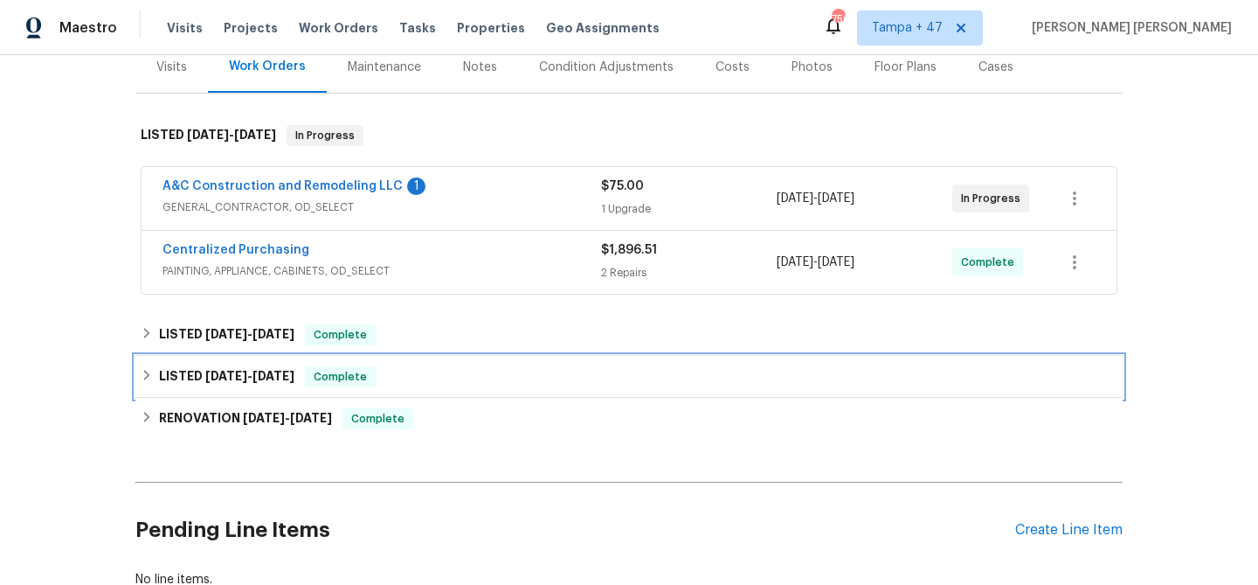
click at [363, 372] on span "Complete" at bounding box center [340, 376] width 67 height 17
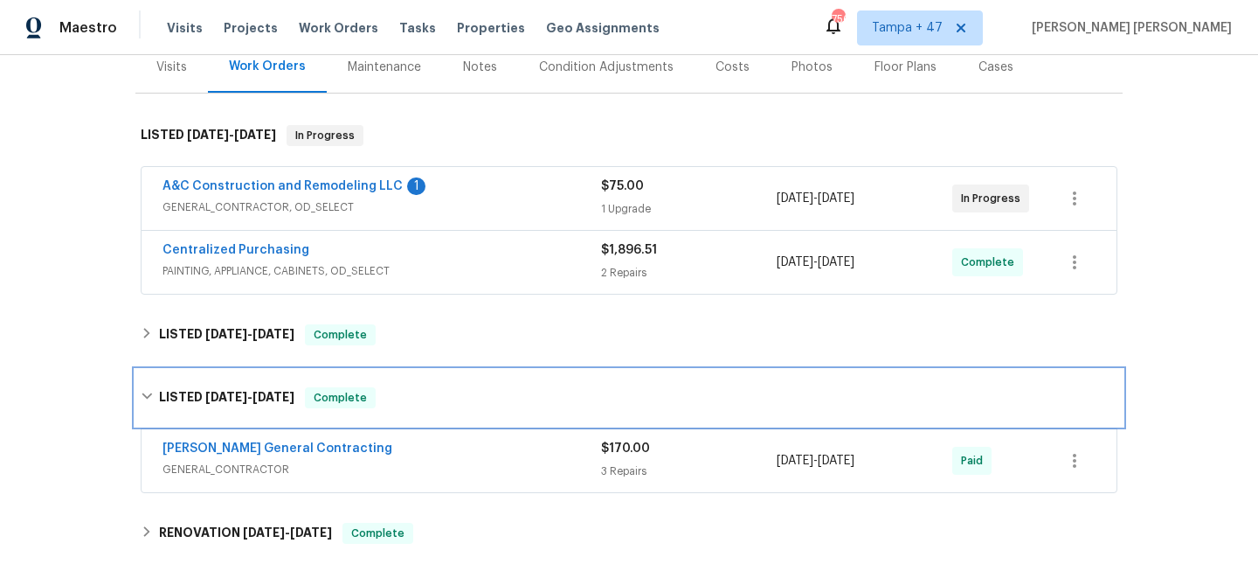
click at [373, 378] on div "LISTED 7/21/25 - 7/23/25 Complete" at bounding box center [628, 398] width 987 height 56
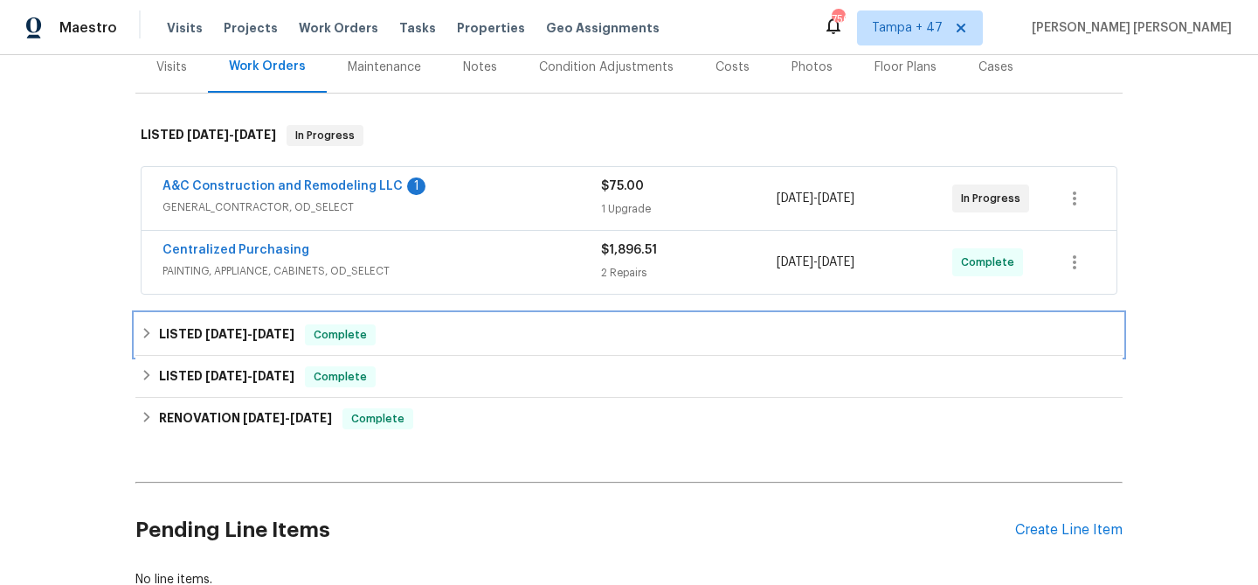
click at [415, 329] on div "LISTED 7/29/25 - 8/5/25 Complete" at bounding box center [629, 334] width 977 height 21
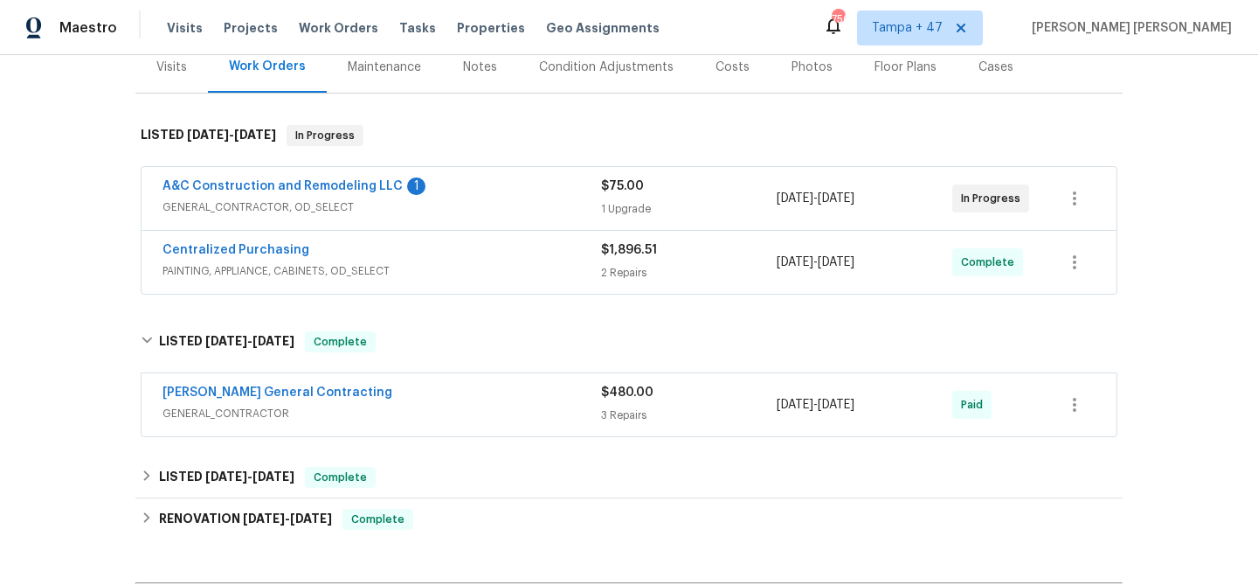
click at [436, 394] on div "Nicholson General Contracting" at bounding box center [382, 394] width 439 height 21
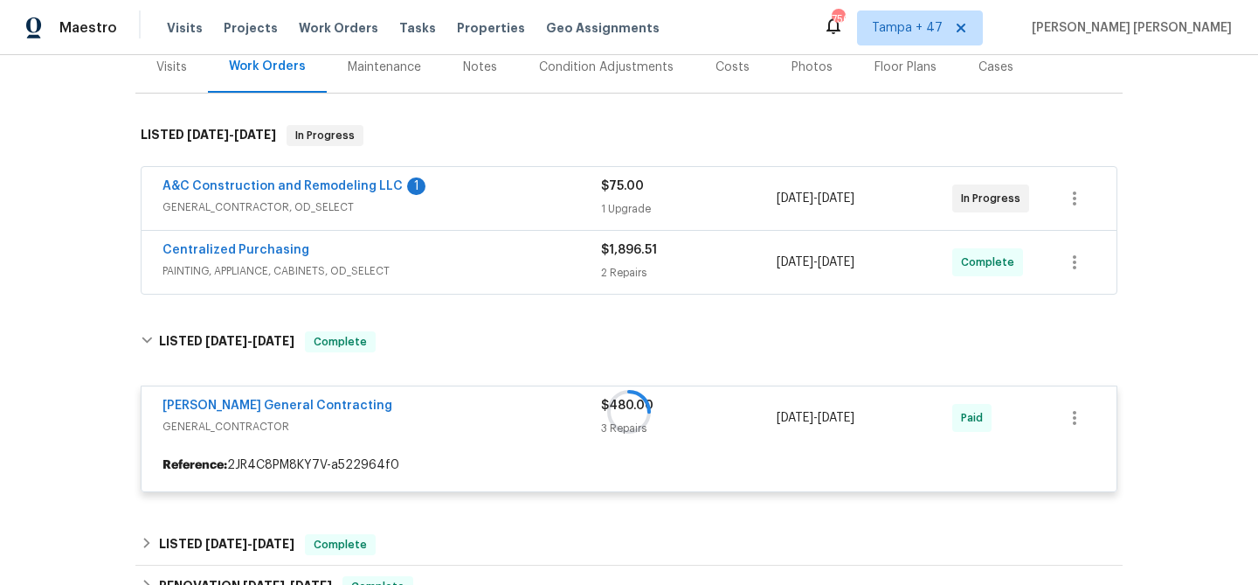
click at [493, 250] on div "Centralized Purchasing" at bounding box center [382, 251] width 439 height 21
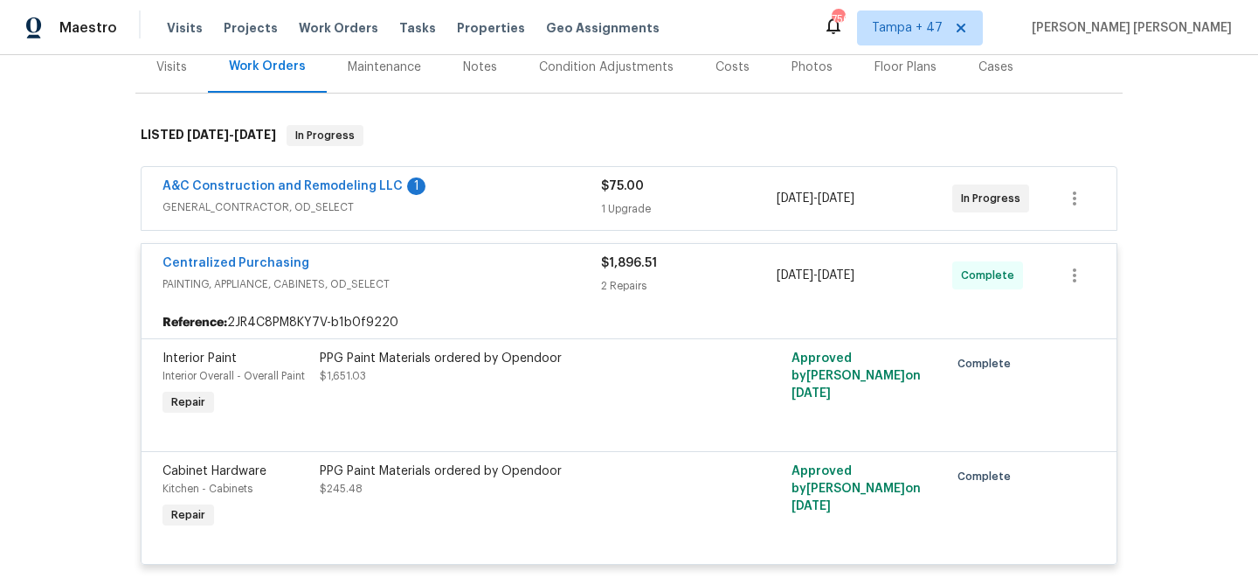
click at [524, 172] on div "A&C Construction and Remodeling LLC 1 GENERAL_CONTRACTOR, OD_SELECT $75.00 1 Up…" at bounding box center [629, 198] width 975 height 63
click at [524, 192] on div "A&C Construction and Remodeling LLC 1" at bounding box center [382, 187] width 439 height 21
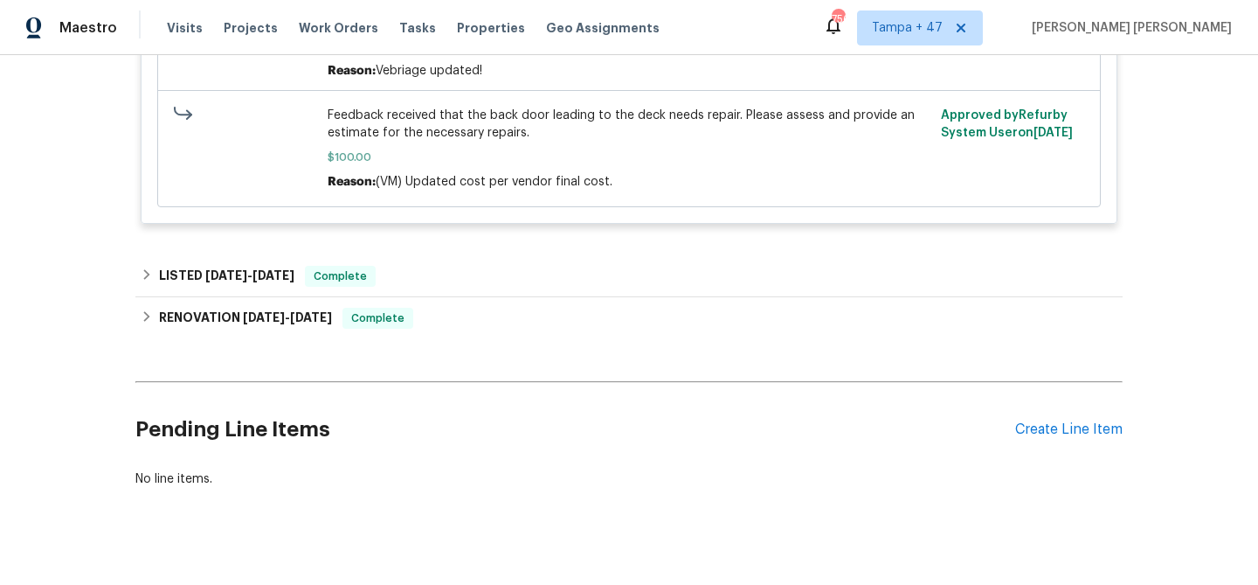
scroll to position [2009, 0]
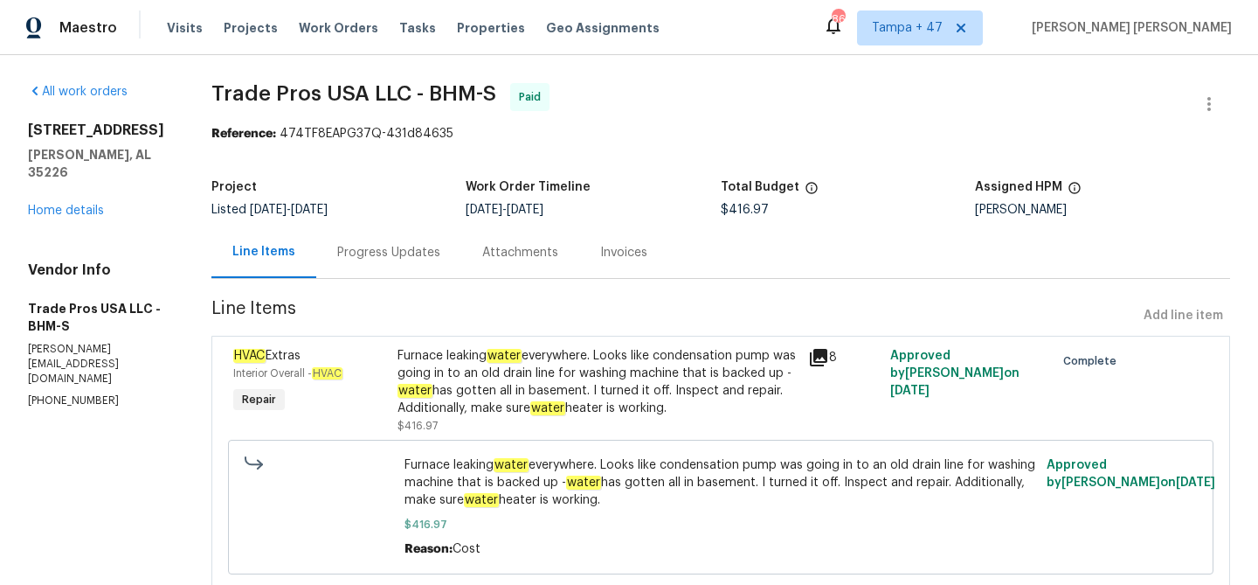
click at [404, 240] on div "Progress Updates" at bounding box center [388, 252] width 145 height 52
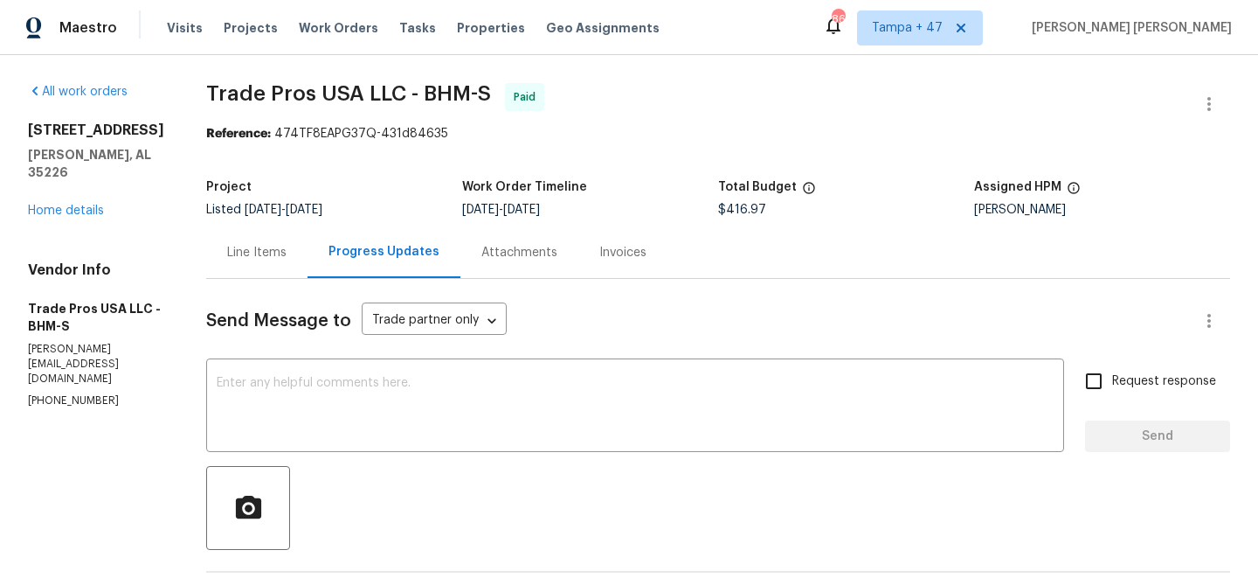
click at [260, 272] on div "Line Items" at bounding box center [256, 252] width 101 height 52
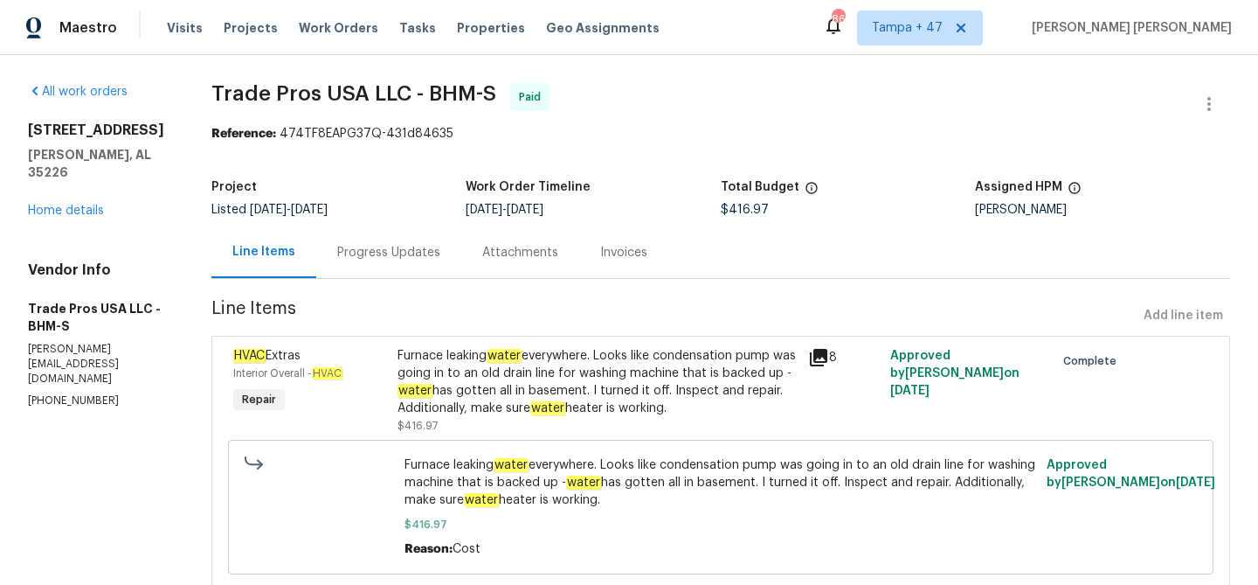
click at [396, 231] on div "Progress Updates" at bounding box center [388, 252] width 145 height 52
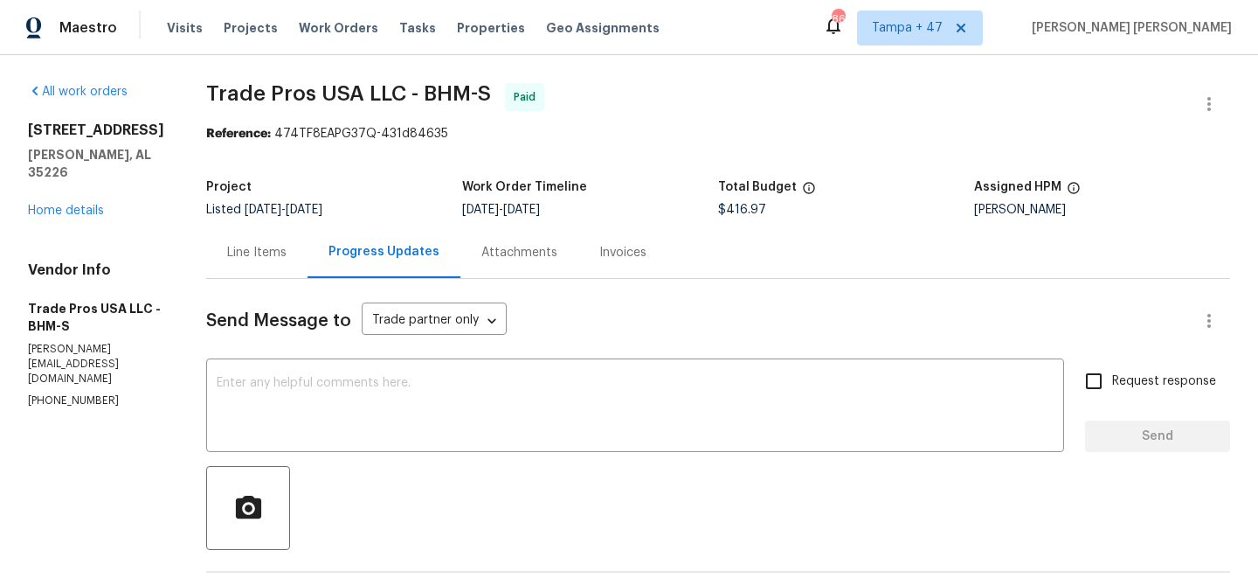
click at [266, 262] on div "Line Items" at bounding box center [256, 252] width 101 height 52
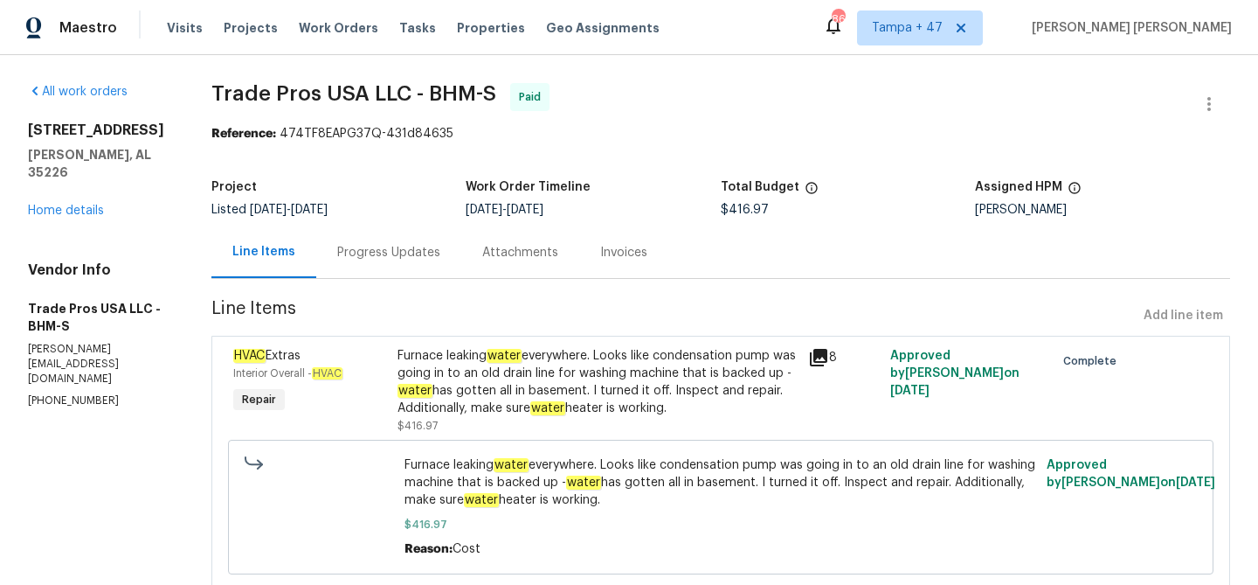
scroll to position [16, 0]
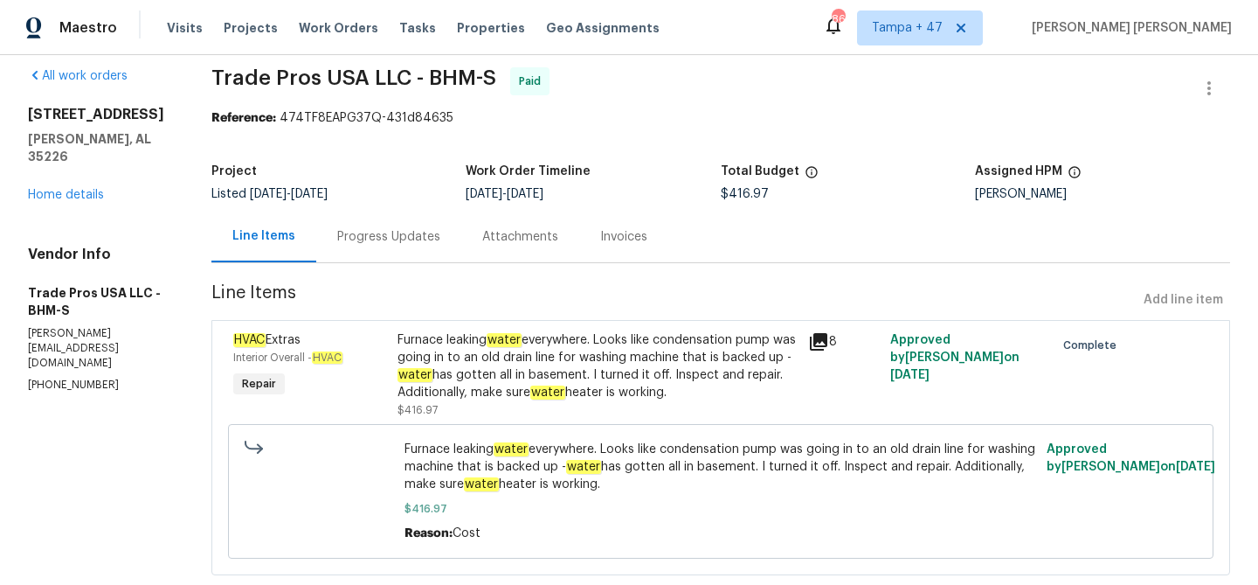
click at [419, 242] on div "Progress Updates" at bounding box center [388, 236] width 103 height 17
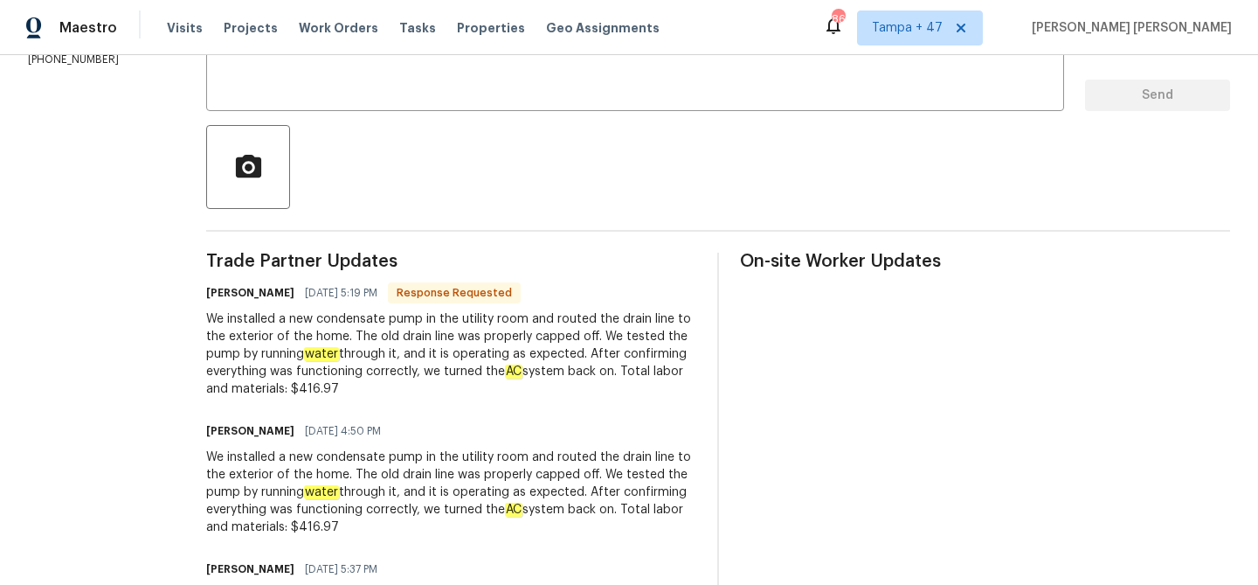
scroll to position [353, 0]
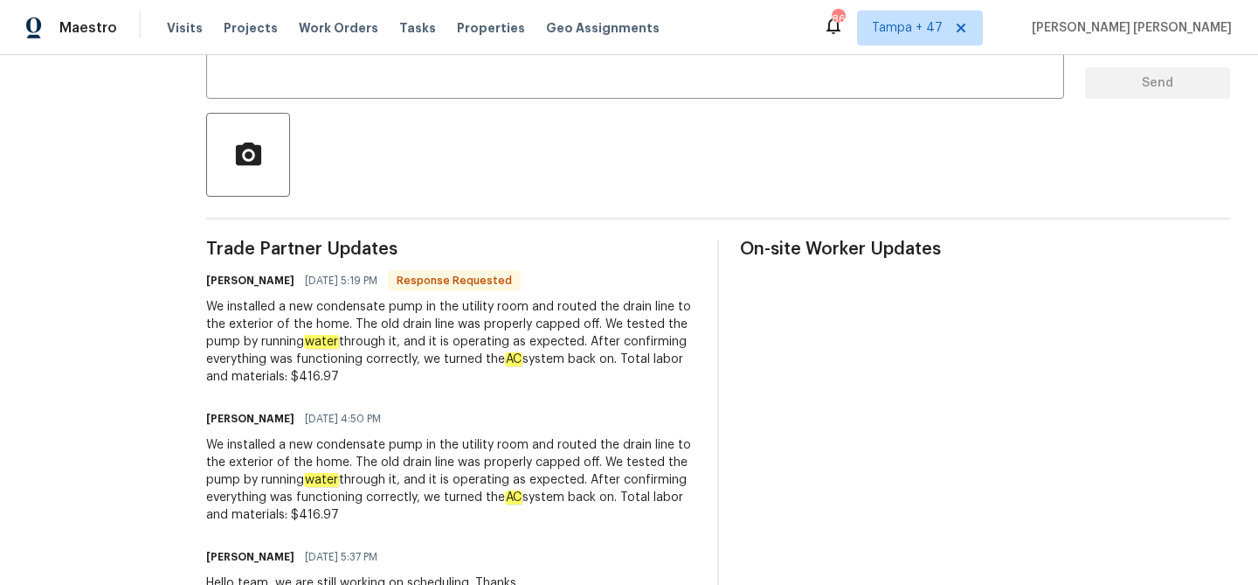
click at [364, 330] on div "We installed a new condensate pump in the utility room and routed the drain lin…" at bounding box center [451, 341] width 490 height 87
click at [357, 302] on div "We installed a new condensate pump in the utility room and routed the drain lin…" at bounding box center [451, 341] width 490 height 87
click at [398, 308] on div "We installed a new condensate pump in the utility room and routed the drain lin…" at bounding box center [451, 341] width 490 height 87
copy div "condensate pump"
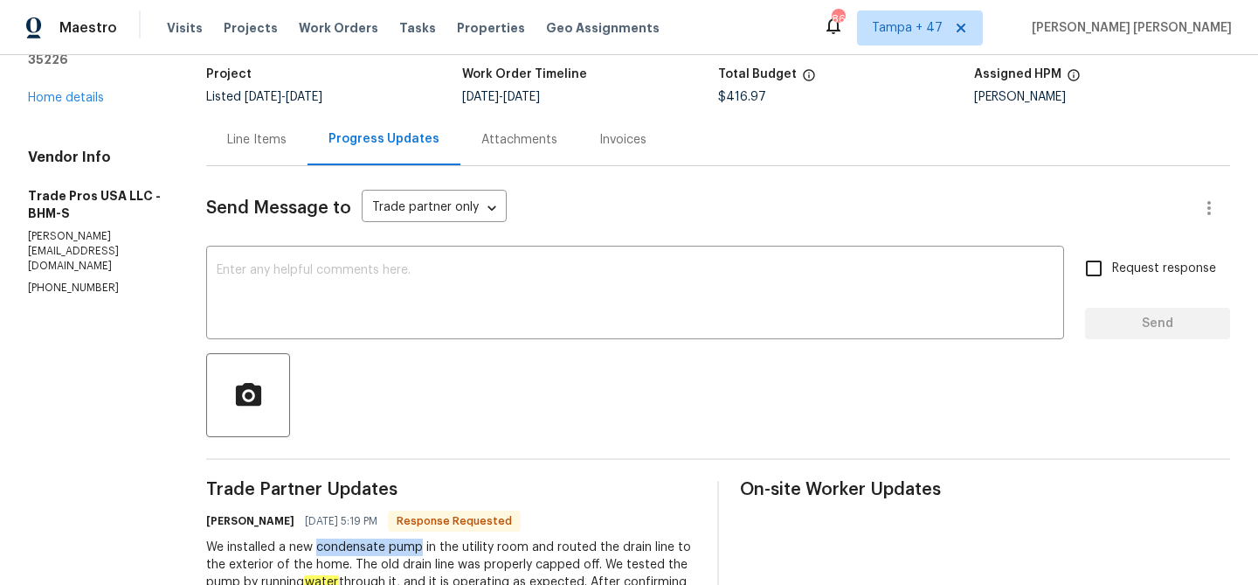
scroll to position [0, 0]
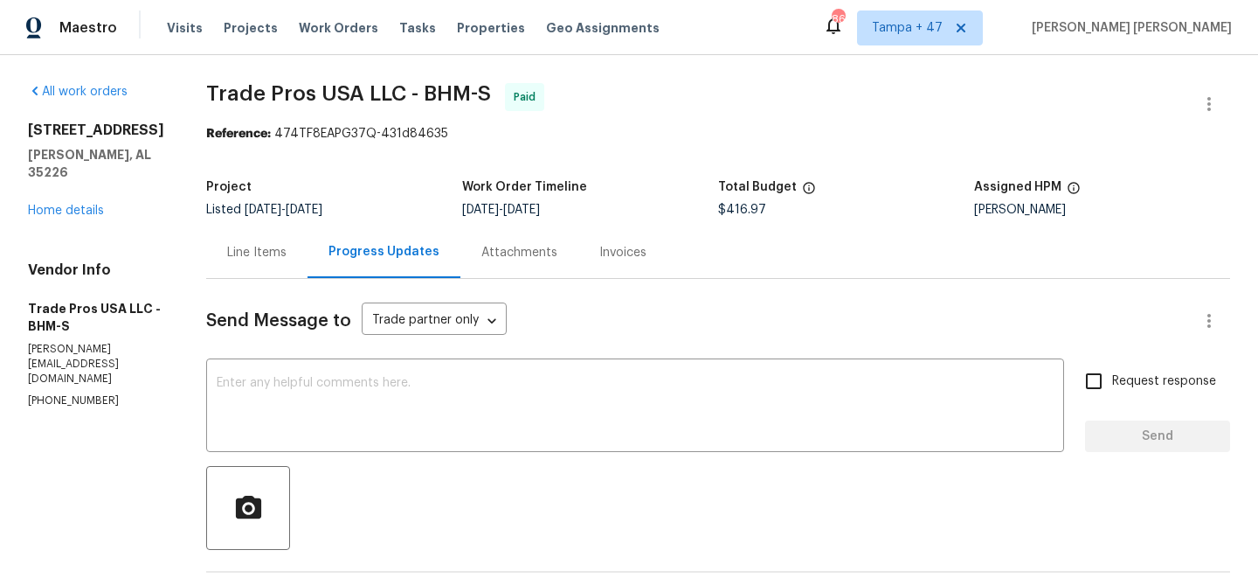
click at [267, 237] on div "Line Items" at bounding box center [256, 252] width 101 height 52
